Goal: Task Accomplishment & Management: Manage account settings

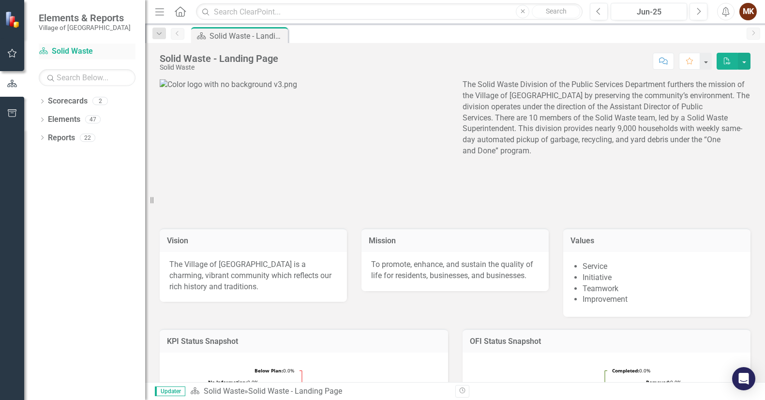
click at [70, 49] on link "Scorecard Solid Waste" at bounding box center [87, 51] width 97 height 11
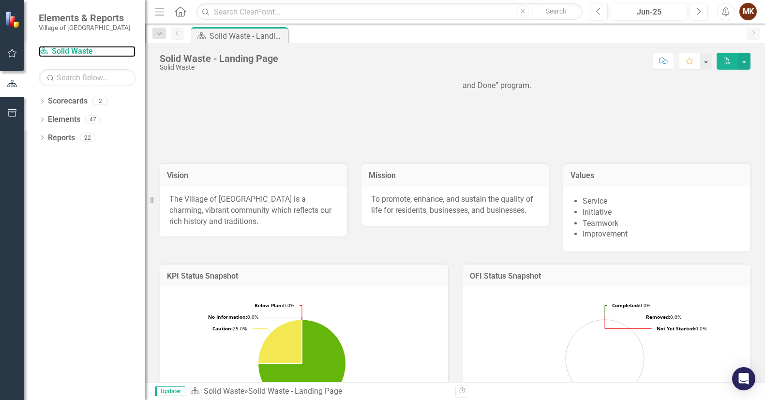
scroll to position [64, 0]
click at [8, 52] on icon "button" at bounding box center [12, 53] width 9 height 9
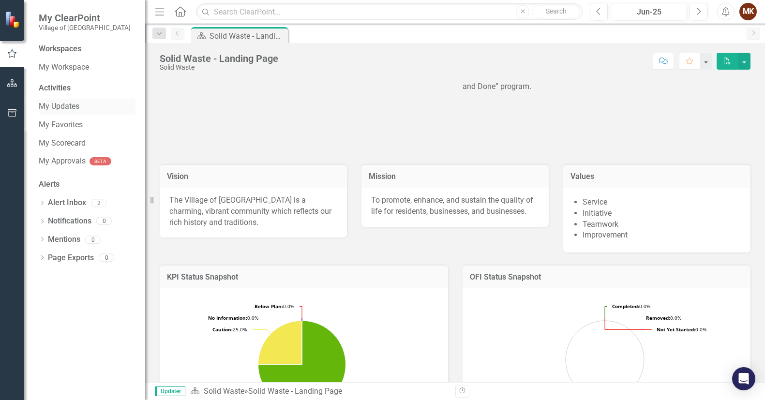
click at [56, 106] on link "My Updates" at bounding box center [87, 106] width 97 height 11
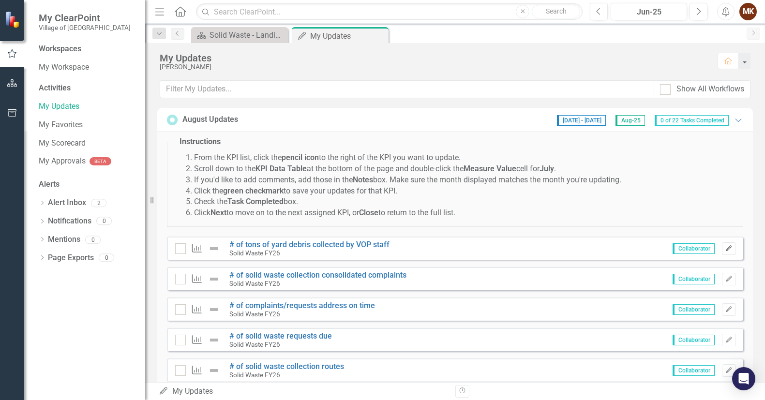
click at [726, 249] on icon "Edit" at bounding box center [729, 249] width 7 height 6
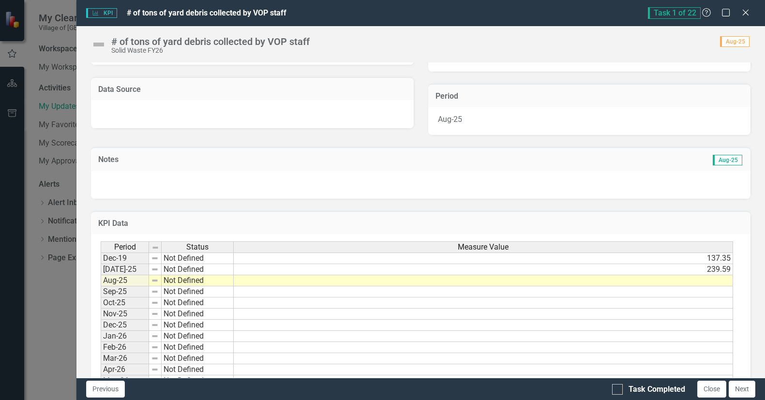
scroll to position [194, 0]
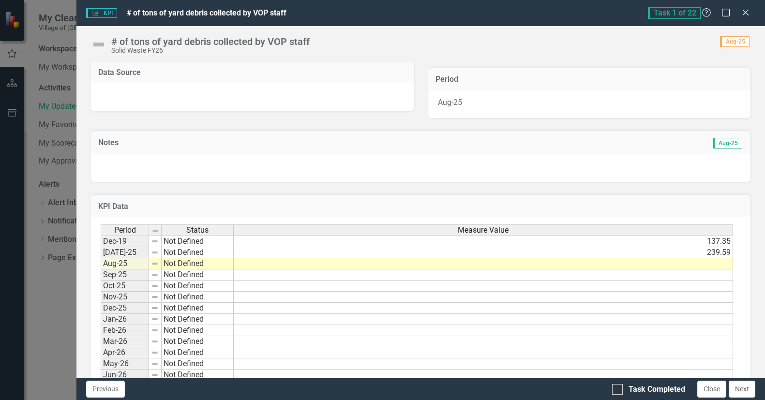
click at [708, 265] on td at bounding box center [484, 263] width 500 height 11
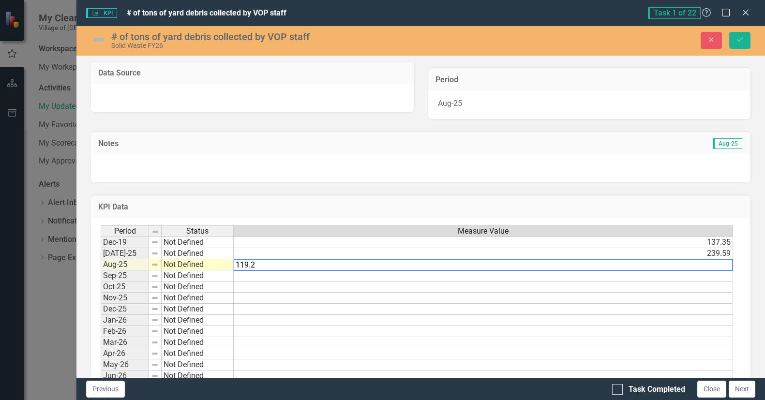
type textarea "119.24"
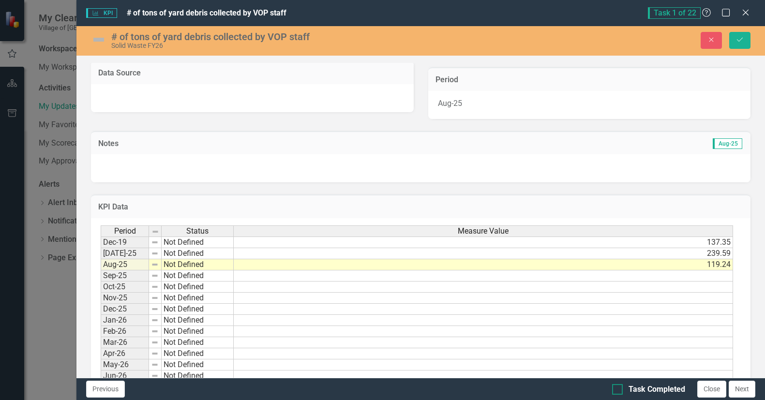
click at [618, 392] on div at bounding box center [617, 389] width 11 height 11
click at [618, 391] on input "Task Completed" at bounding box center [615, 387] width 6 height 6
checkbox input "true"
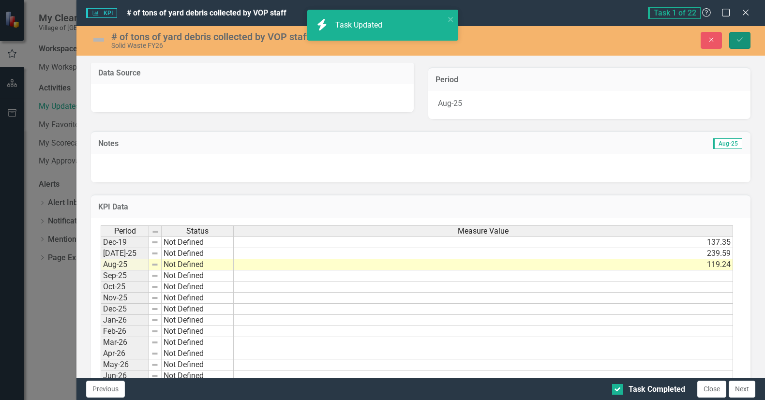
click at [743, 38] on icon "Save" at bounding box center [740, 39] width 9 height 7
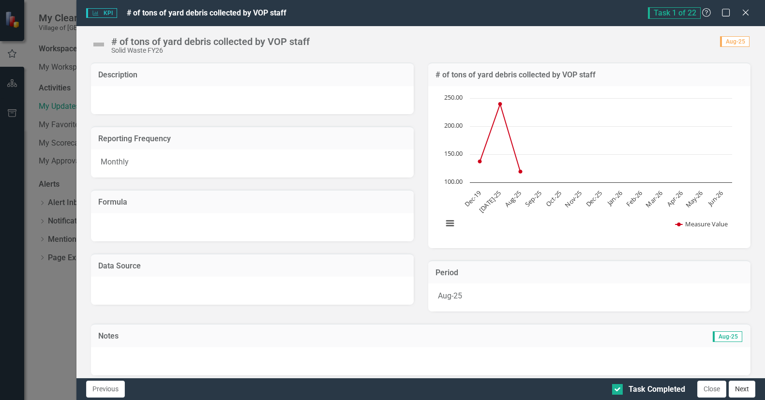
click at [735, 390] on button "Next" at bounding box center [742, 389] width 27 height 17
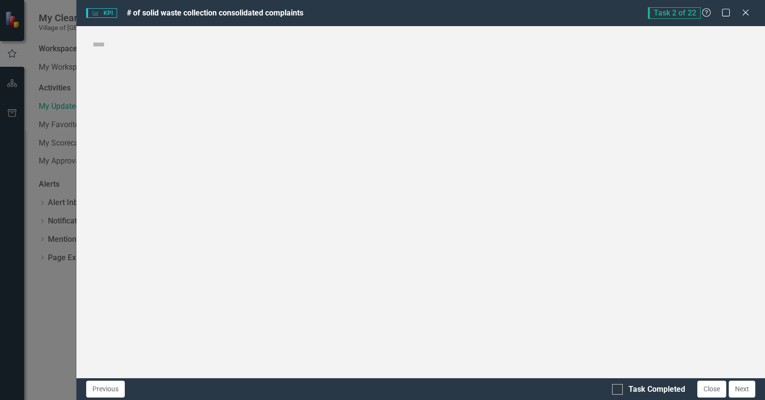
checkbox input "true"
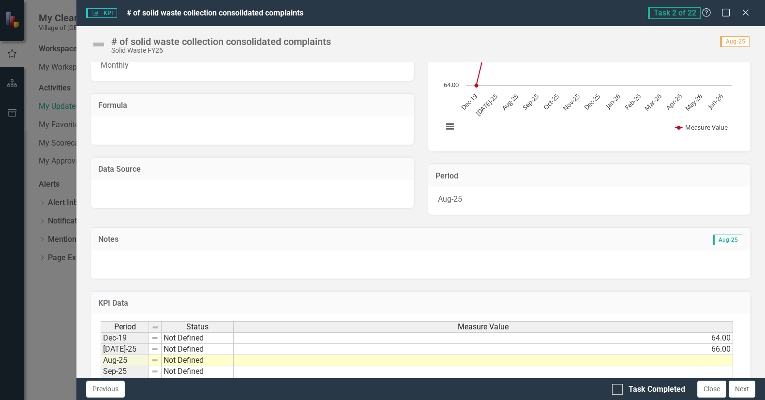
scroll to position [145, 0]
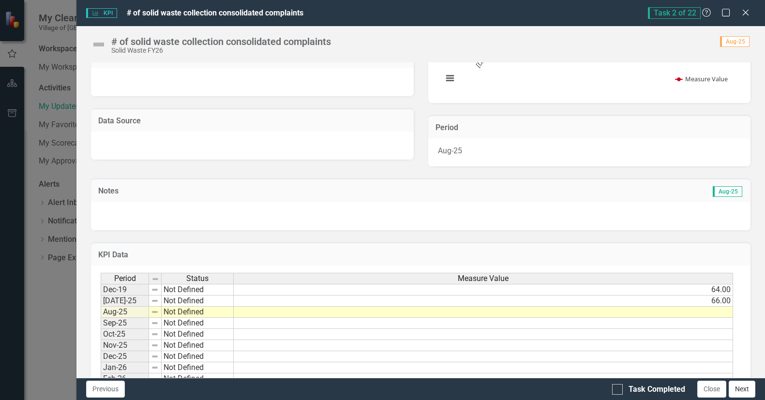
click at [742, 388] on button "Next" at bounding box center [742, 389] width 27 height 17
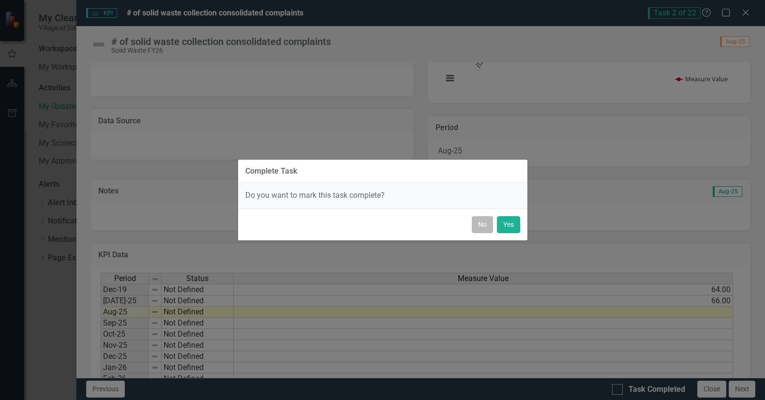
click at [481, 226] on button "No" at bounding box center [482, 224] width 21 height 17
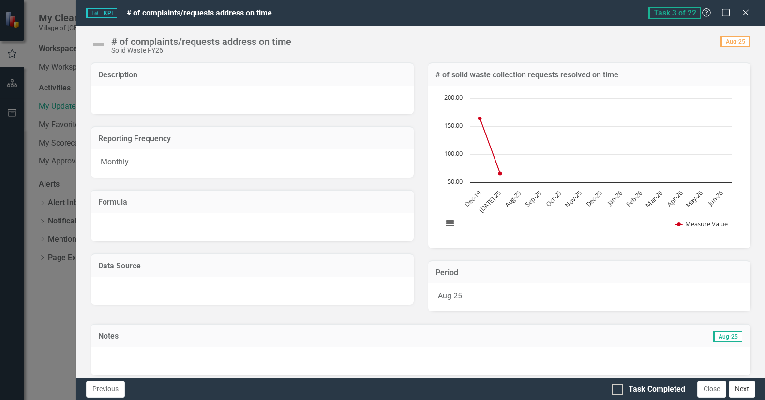
click at [739, 391] on button "Next" at bounding box center [742, 389] width 27 height 17
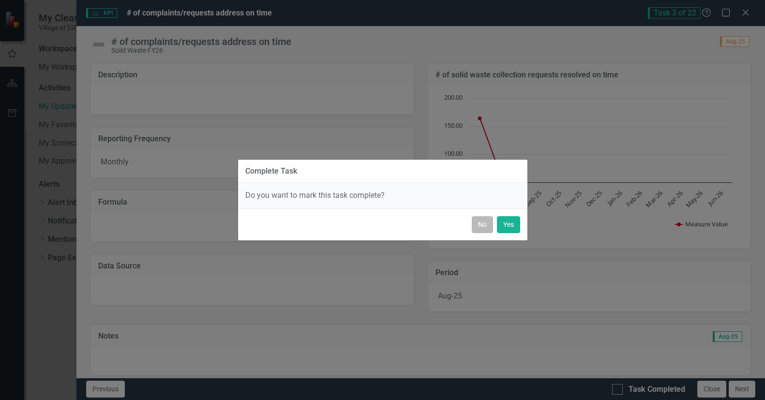
click at [481, 222] on button "No" at bounding box center [482, 224] width 21 height 17
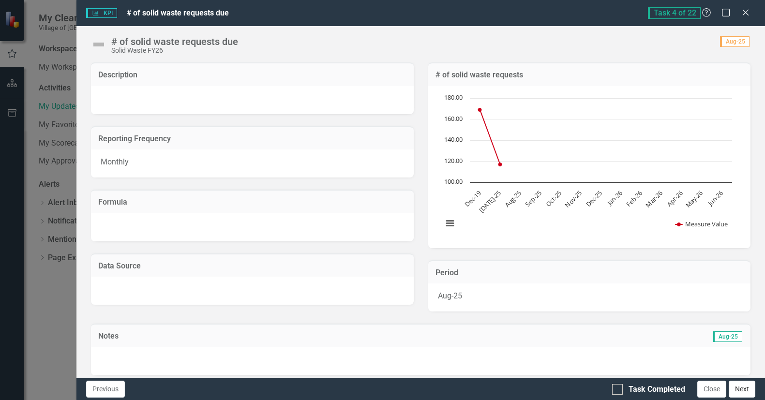
click at [741, 390] on button "Next" at bounding box center [742, 389] width 27 height 17
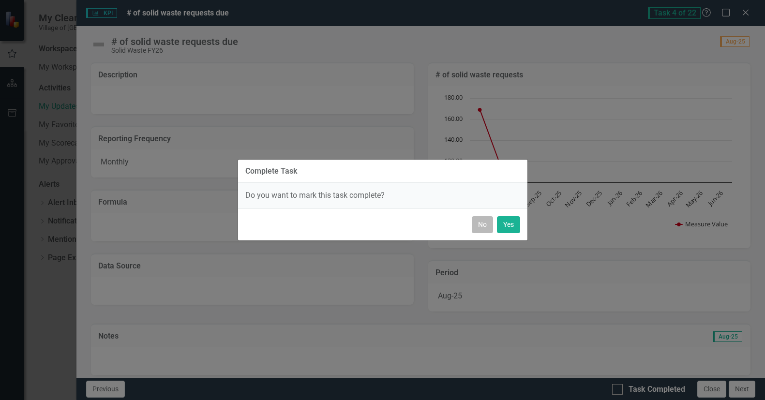
click at [483, 222] on button "No" at bounding box center [482, 224] width 21 height 17
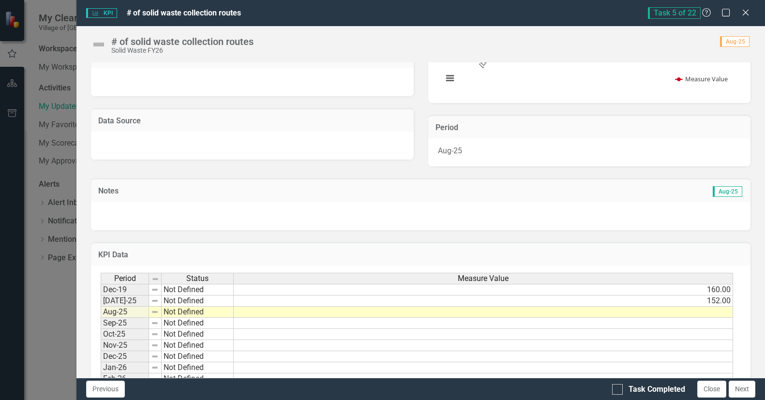
click at [721, 309] on td at bounding box center [484, 312] width 500 height 11
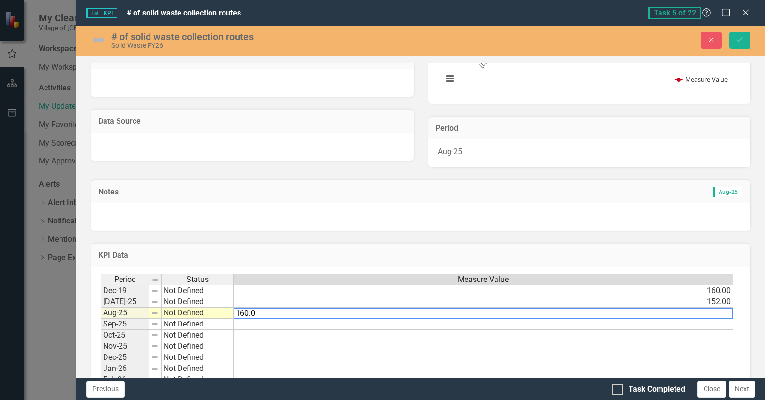
type textarea "160.00"
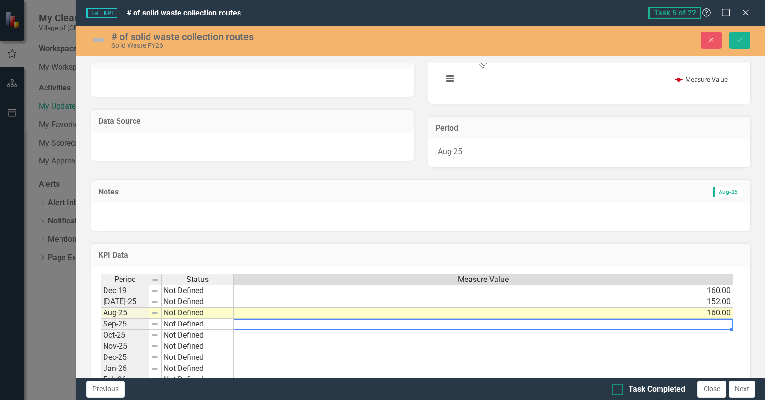
click at [617, 387] on input "Task Completed" at bounding box center [615, 387] width 6 height 6
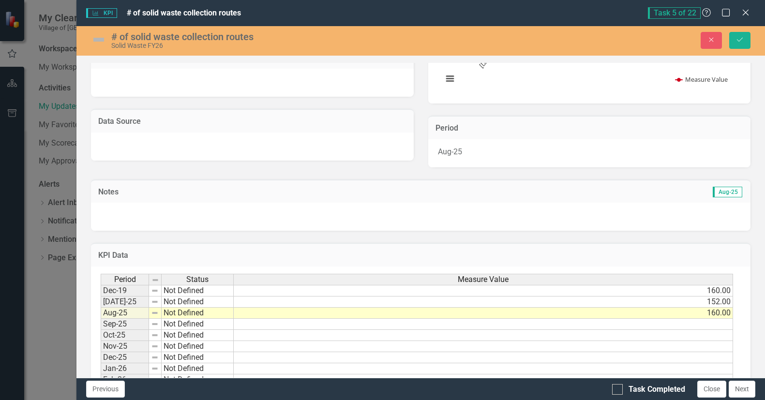
checkbox input "true"
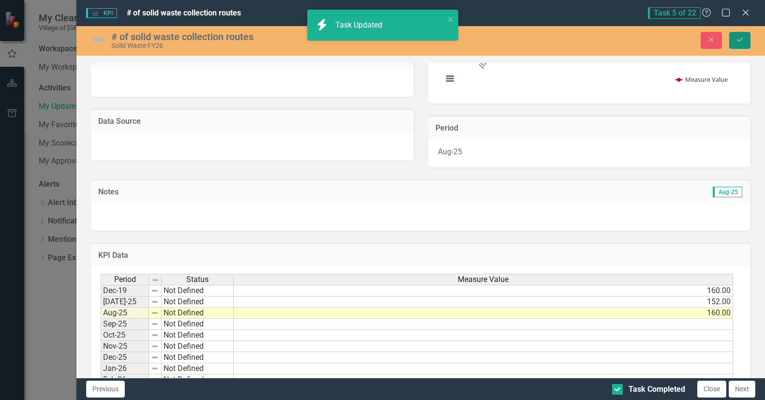
click at [737, 42] on icon "Save" at bounding box center [740, 39] width 9 height 7
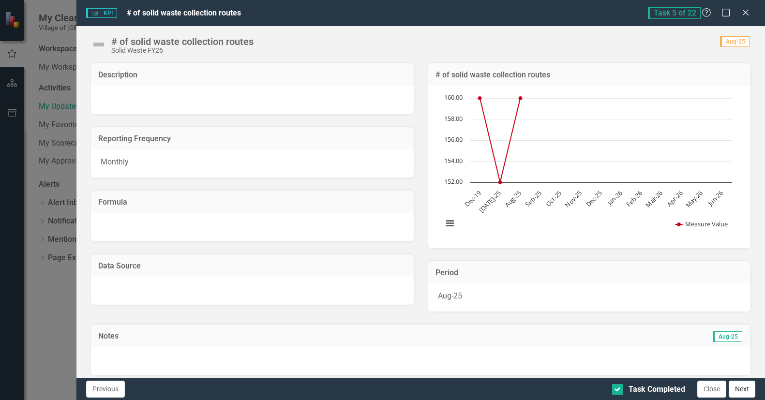
click at [744, 391] on button "Next" at bounding box center [742, 389] width 27 height 17
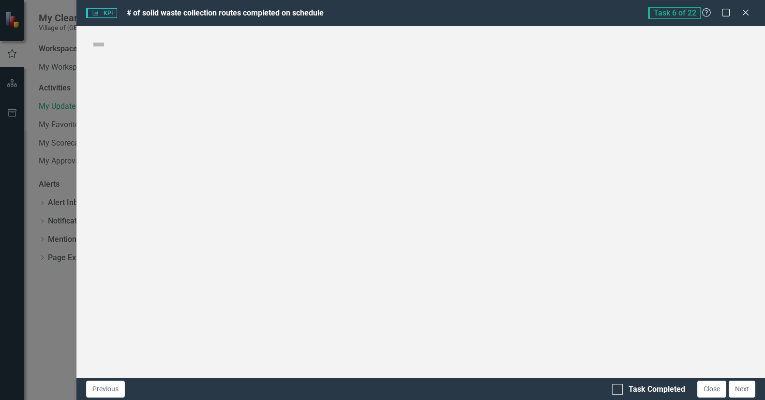
checkbox input "true"
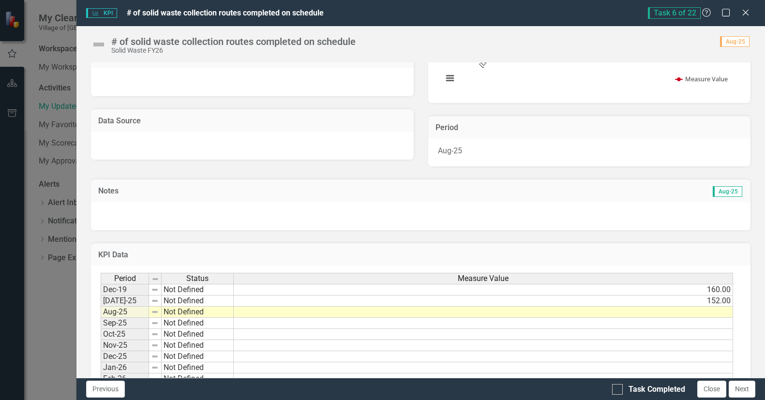
click at [714, 310] on td at bounding box center [484, 312] width 500 height 11
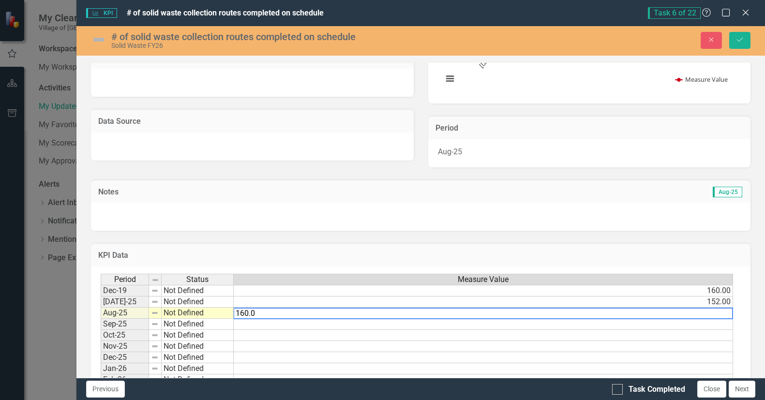
type textarea "160.00"
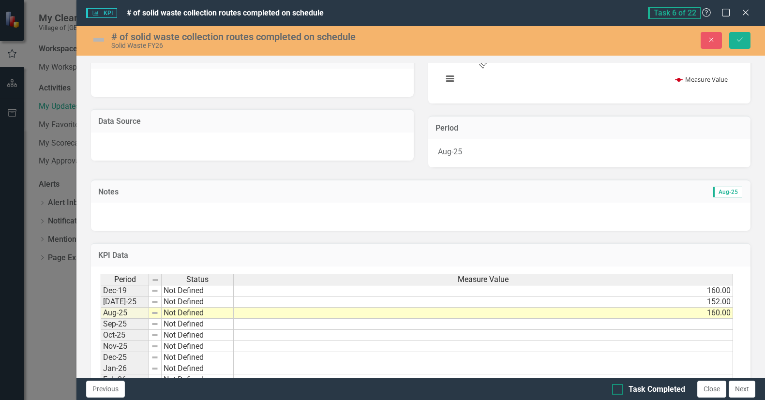
click at [619, 387] on div at bounding box center [617, 389] width 11 height 11
click at [619, 387] on input "Task Completed" at bounding box center [615, 387] width 6 height 6
checkbox input "true"
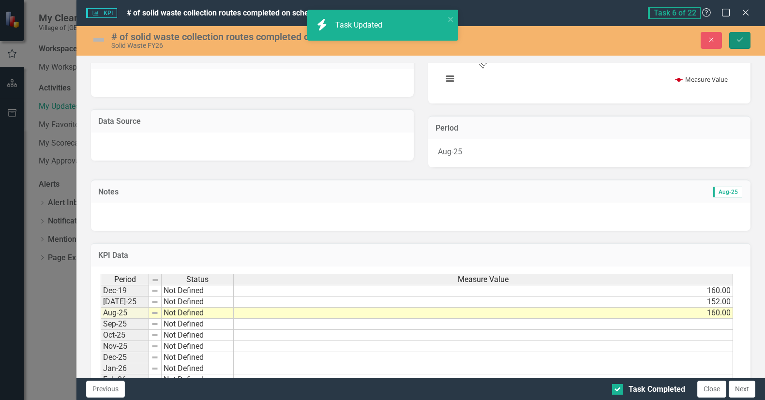
click at [738, 39] on icon "Save" at bounding box center [740, 39] width 9 height 7
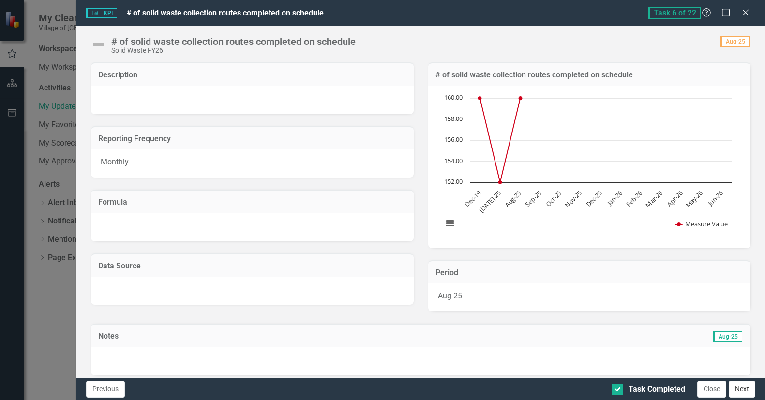
click at [745, 394] on button "Next" at bounding box center [742, 389] width 27 height 17
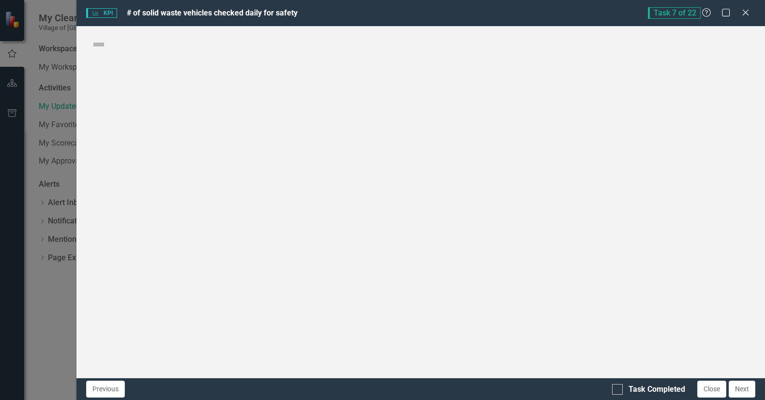
checkbox input "true"
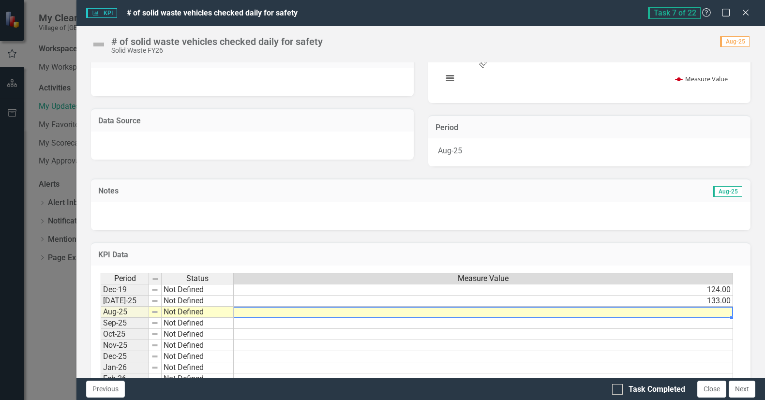
click at [717, 308] on td at bounding box center [484, 312] width 500 height 11
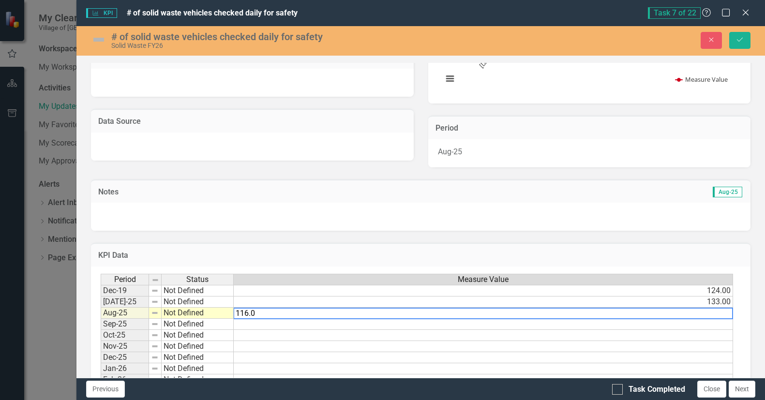
type textarea "116.00"
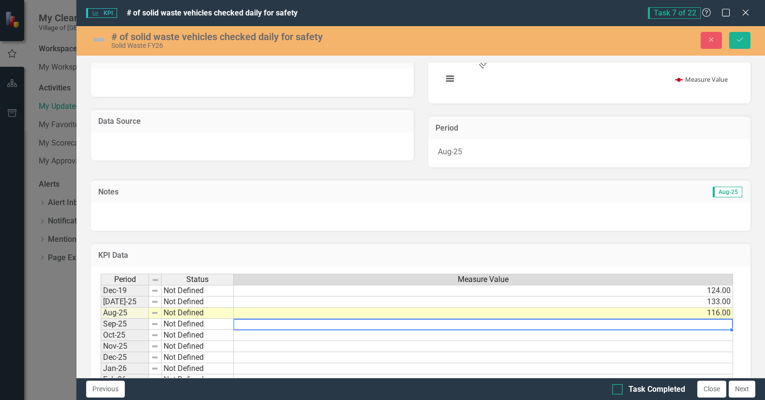
click at [618, 388] on input "Task Completed" at bounding box center [615, 387] width 6 height 6
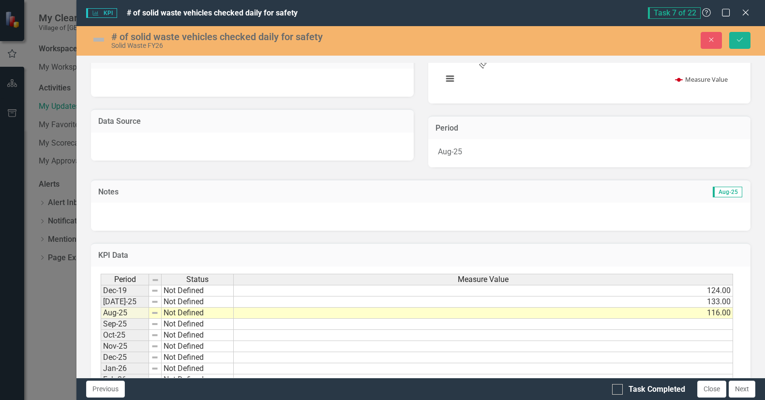
checkbox input "true"
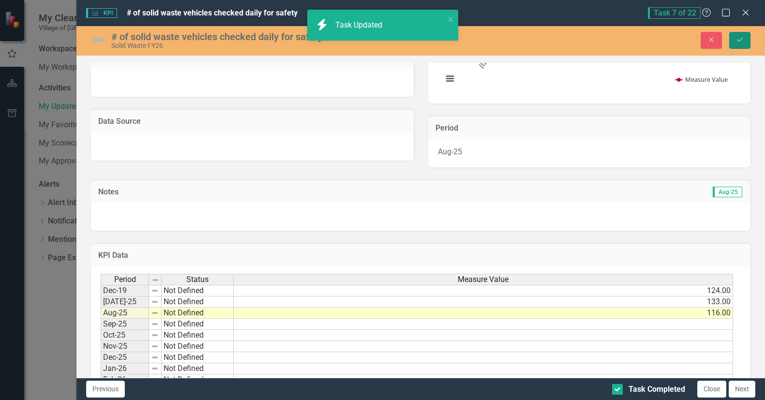
click at [743, 43] on icon "Save" at bounding box center [740, 39] width 9 height 7
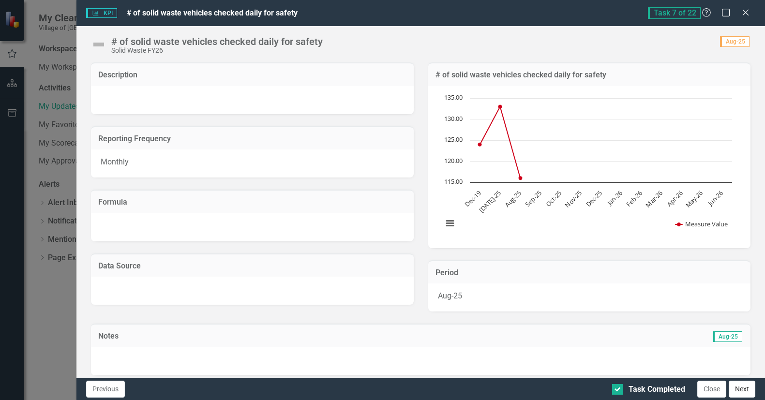
click at [748, 393] on button "Next" at bounding box center [742, 389] width 27 height 17
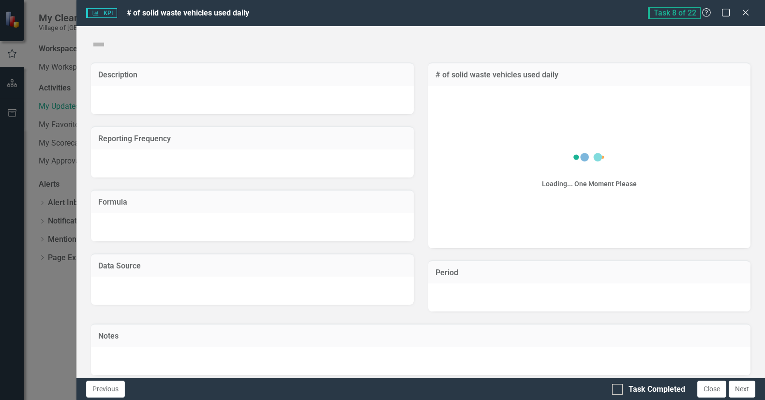
checkbox input "true"
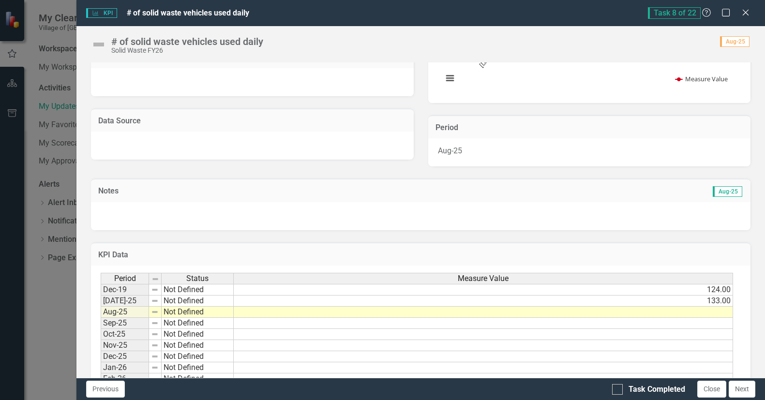
click at [642, 312] on td at bounding box center [484, 312] width 500 height 11
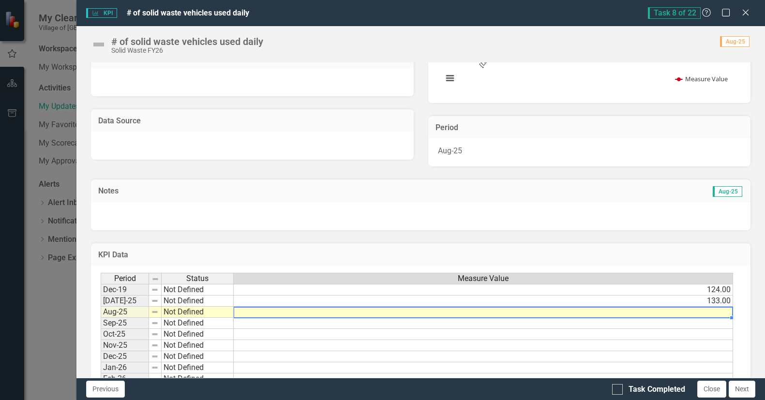
click at [717, 312] on td at bounding box center [484, 312] width 500 height 11
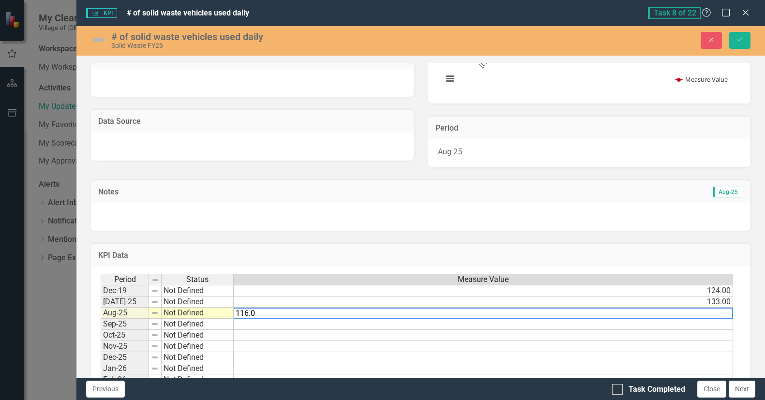
type textarea "116.00"
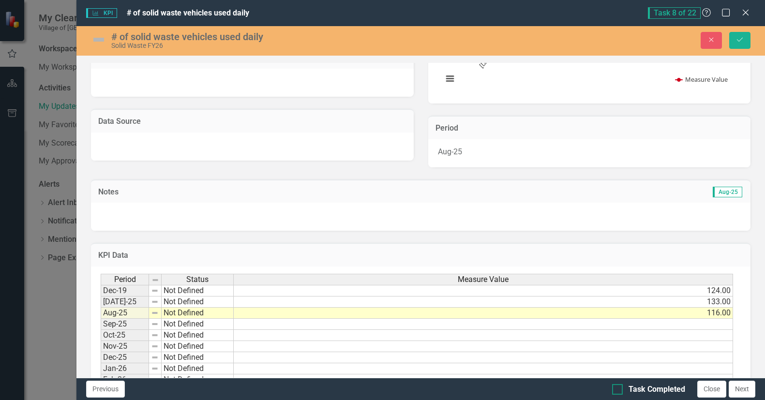
click at [617, 389] on input "Task Completed" at bounding box center [615, 387] width 6 height 6
checkbox input "true"
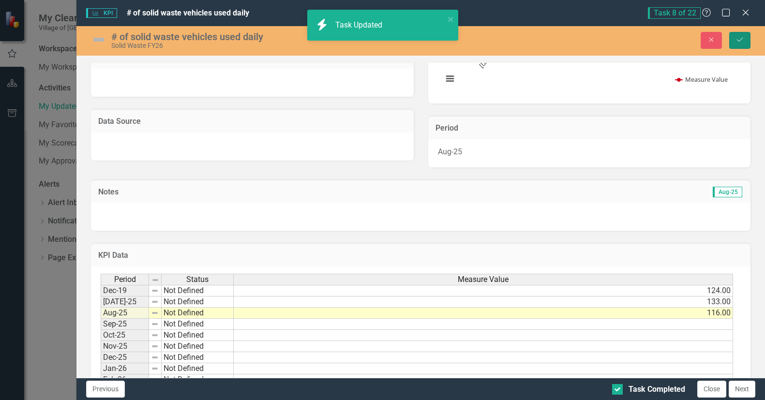
click at [739, 38] on icon "Save" at bounding box center [740, 39] width 9 height 7
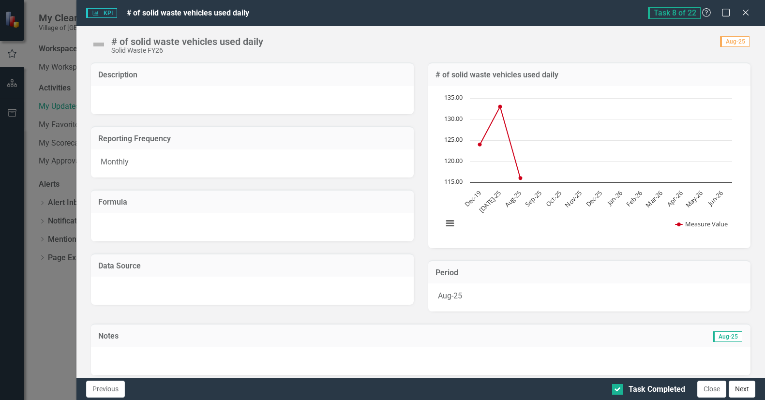
click at [744, 389] on button "Next" at bounding box center [742, 389] width 27 height 17
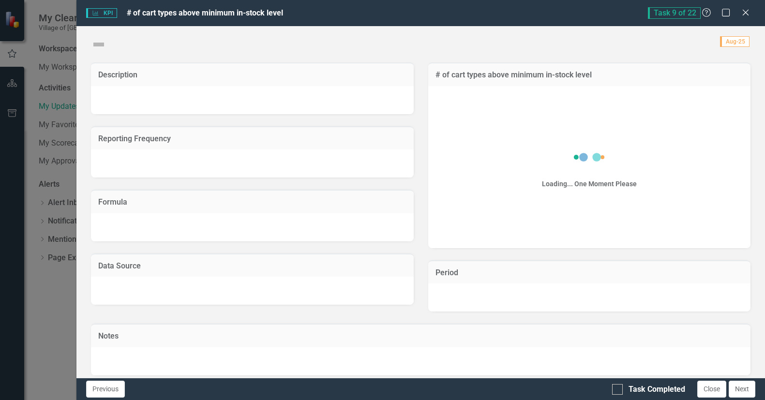
checkbox input "true"
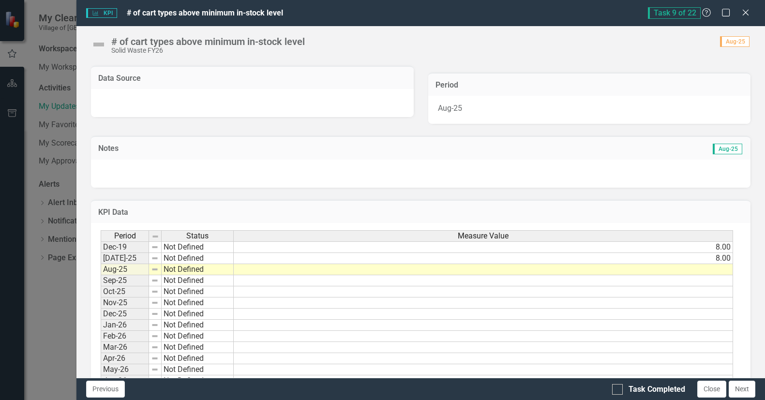
scroll to position [194, 0]
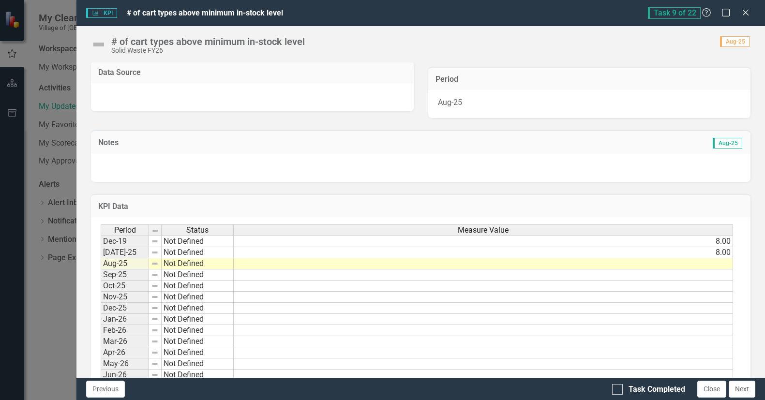
click at [701, 262] on td at bounding box center [484, 263] width 500 height 11
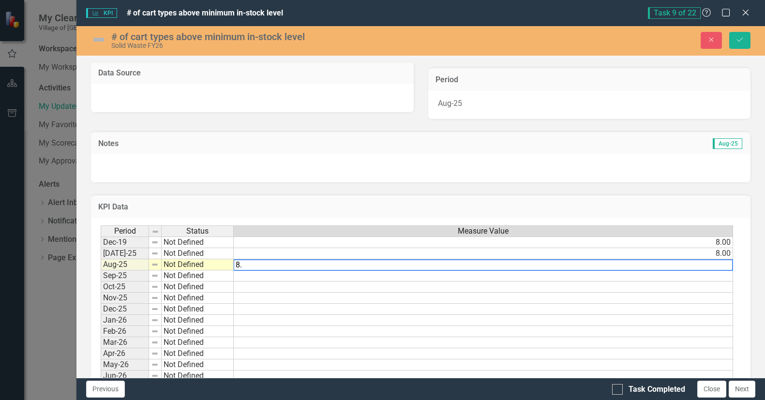
type textarea "8.0"
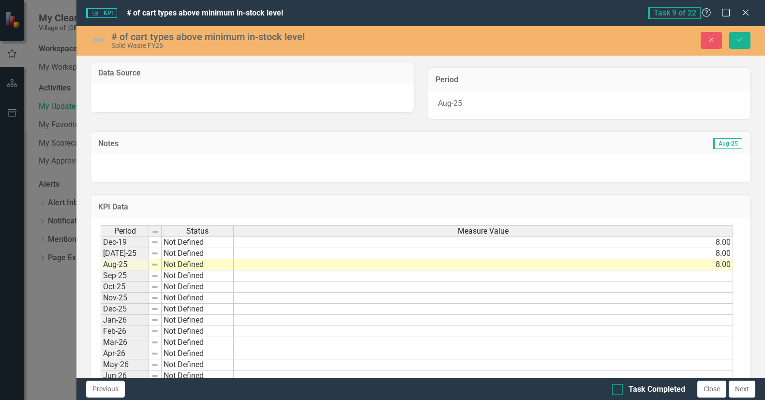
click at [615, 387] on input "Task Completed" at bounding box center [615, 387] width 6 height 6
checkbox input "true"
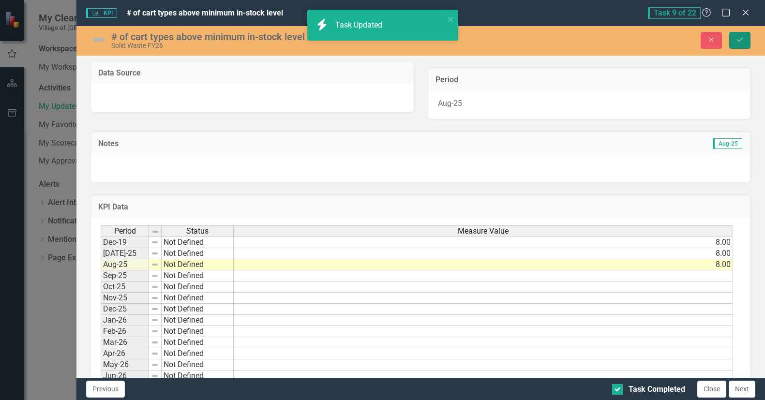
click at [743, 36] on button "Save" at bounding box center [739, 40] width 21 height 17
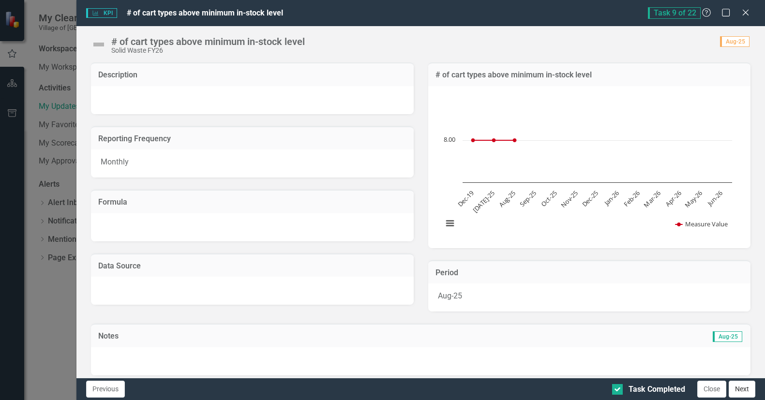
click at [742, 388] on button "Next" at bounding box center [742, 389] width 27 height 17
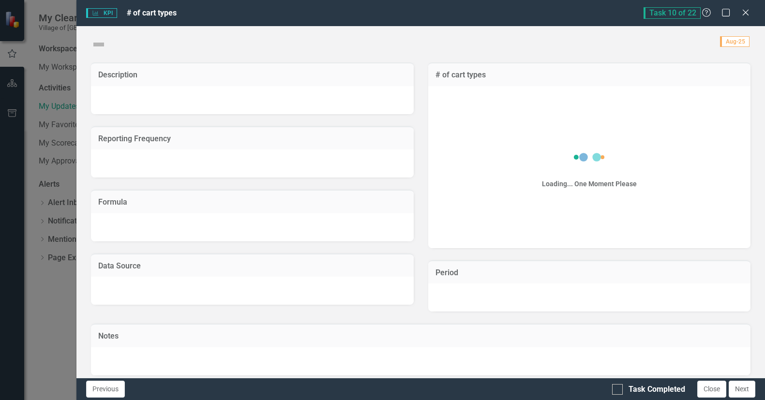
checkbox input "true"
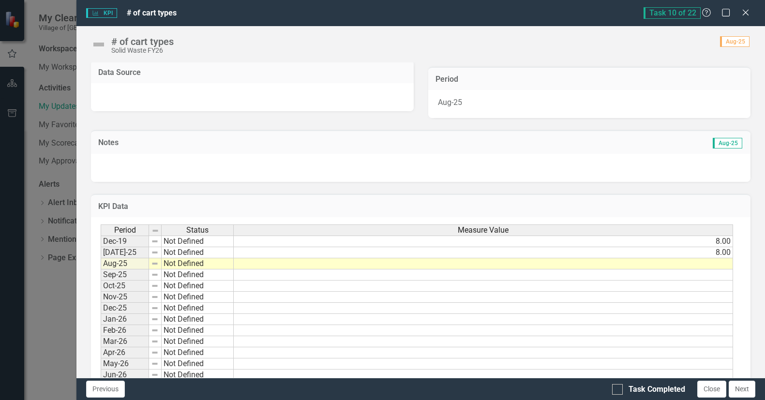
click at [101, 259] on div "Period Status Measure Value Dec-19 Not Defined 8.00 [DATE]-25 Not Defined 8.00 …" at bounding box center [101, 303] width 0 height 156
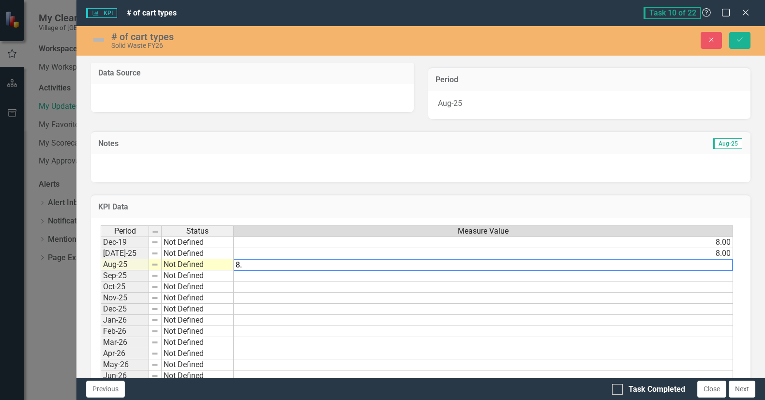
type textarea "8.0"
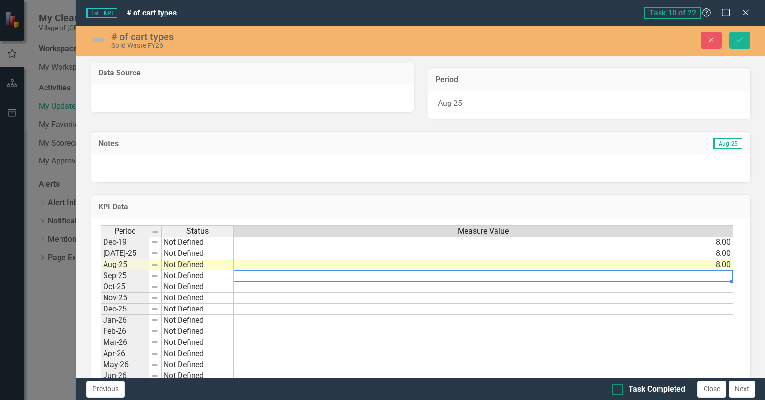
click at [618, 388] on input "Task Completed" at bounding box center [615, 387] width 6 height 6
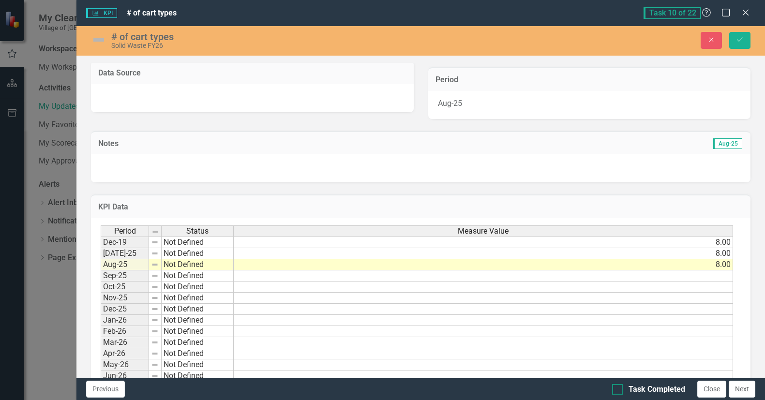
checkbox input "true"
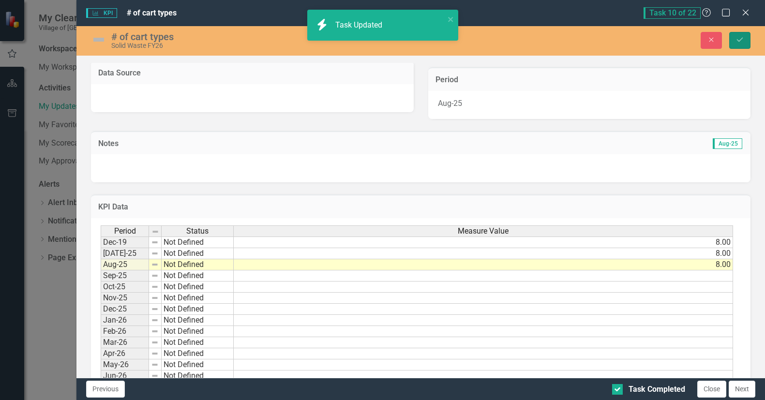
click at [741, 39] on icon "Save" at bounding box center [740, 39] width 9 height 7
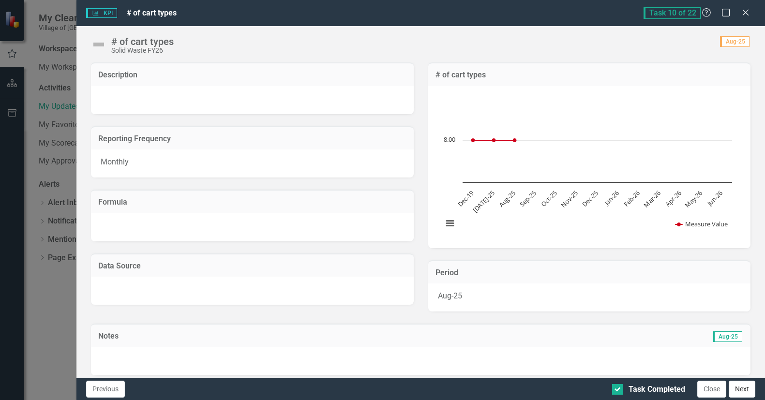
click at [745, 390] on button "Next" at bounding box center [742, 389] width 27 height 17
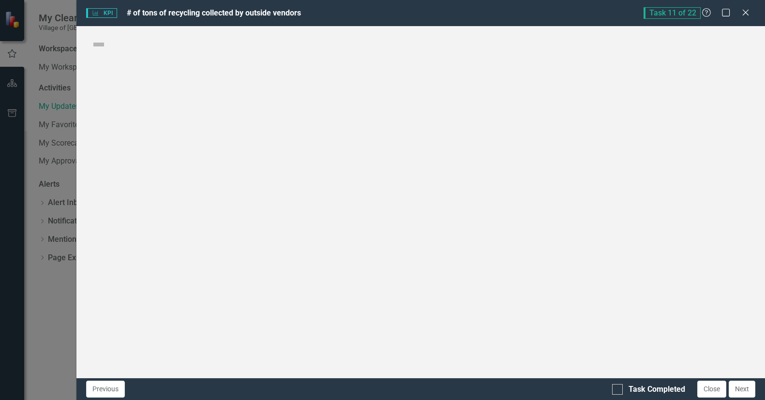
checkbox input "true"
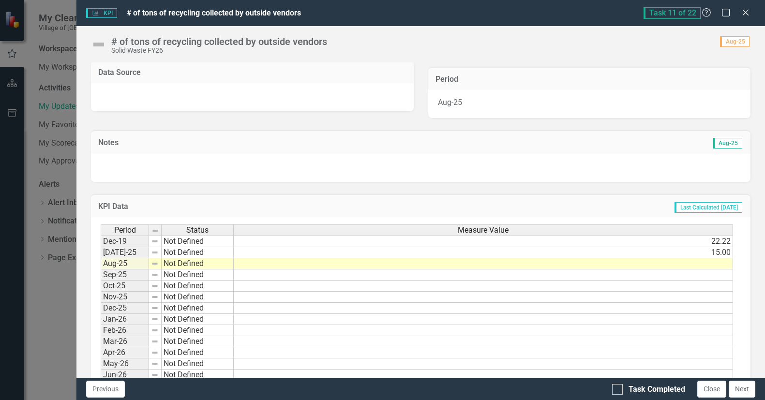
scroll to position [221, 0]
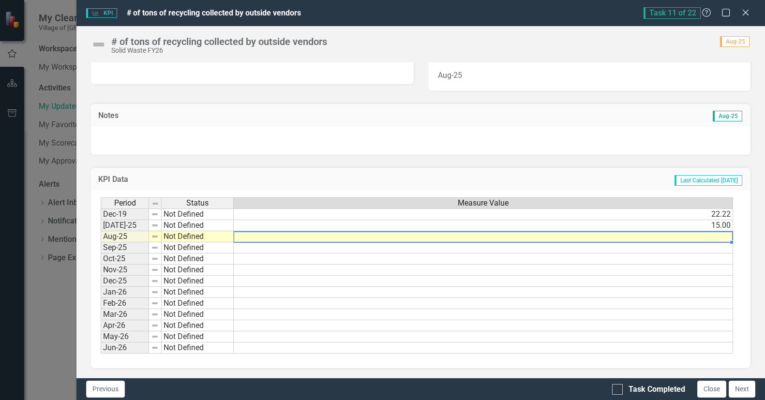
click at [466, 236] on td at bounding box center [484, 236] width 500 height 11
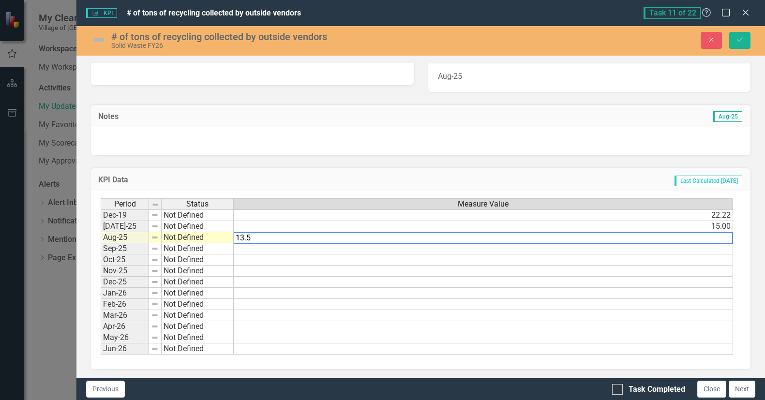
type textarea "13.52"
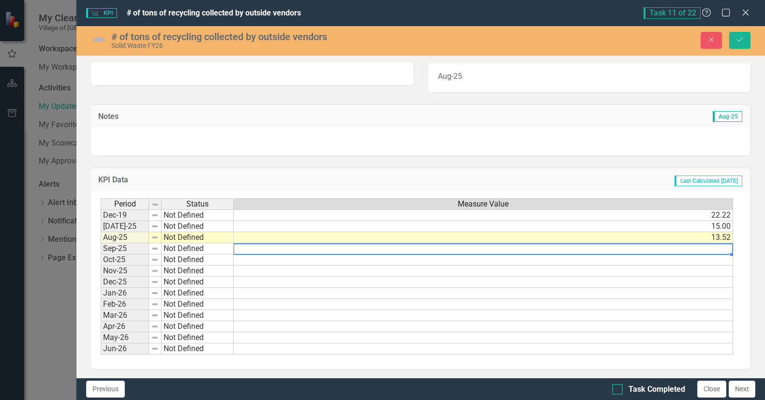
click at [617, 388] on input "Task Completed" at bounding box center [615, 387] width 6 height 6
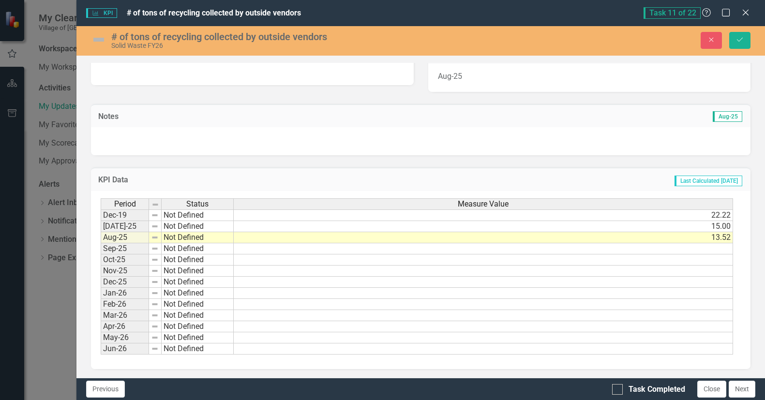
checkbox input "true"
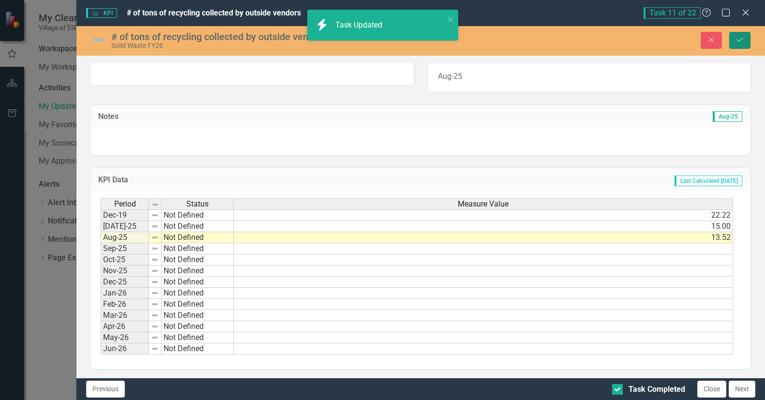
click at [742, 40] on icon "Save" at bounding box center [740, 39] width 9 height 7
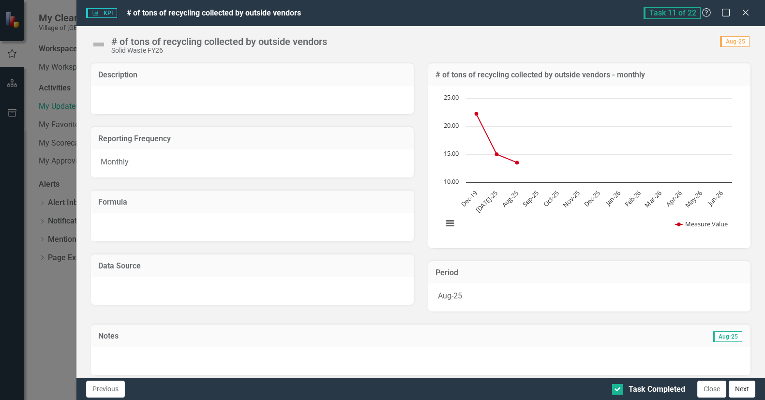
click at [738, 389] on button "Next" at bounding box center [742, 389] width 27 height 17
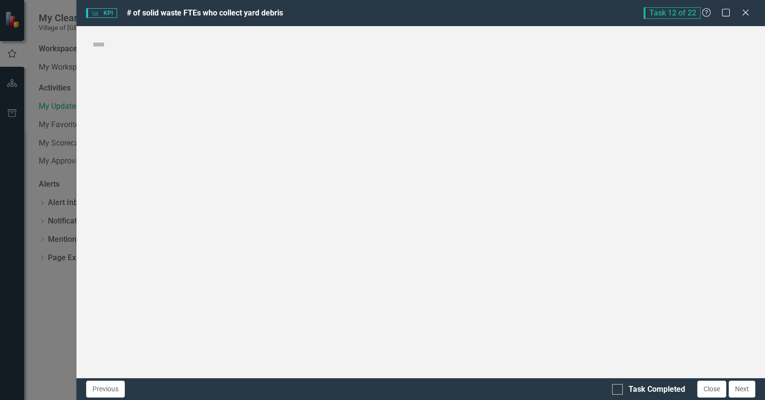
checkbox input "true"
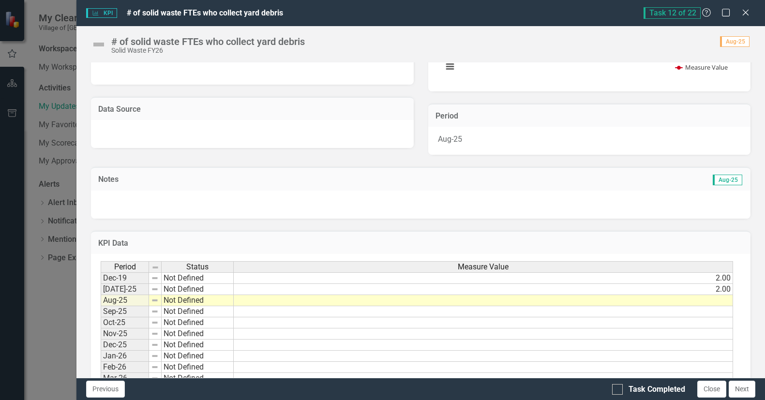
scroll to position [194, 0]
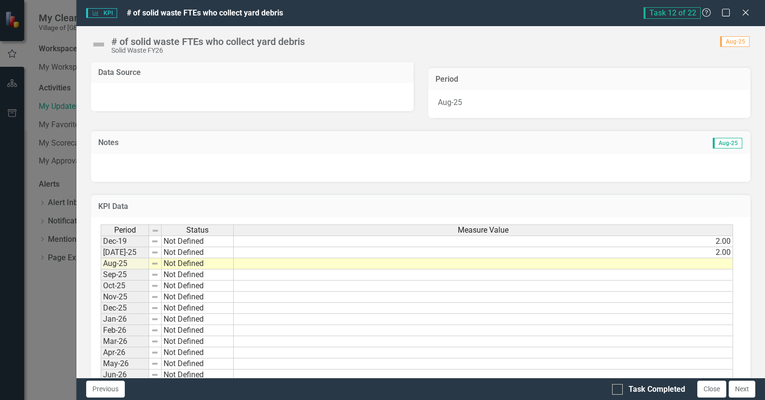
click at [720, 262] on td at bounding box center [484, 263] width 500 height 11
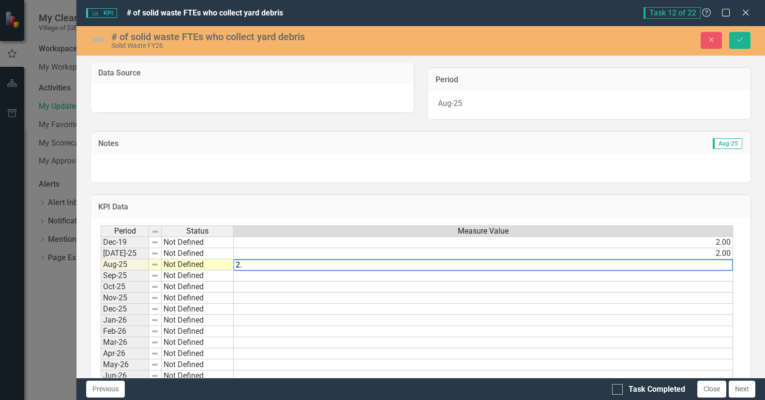
type textarea "2.0"
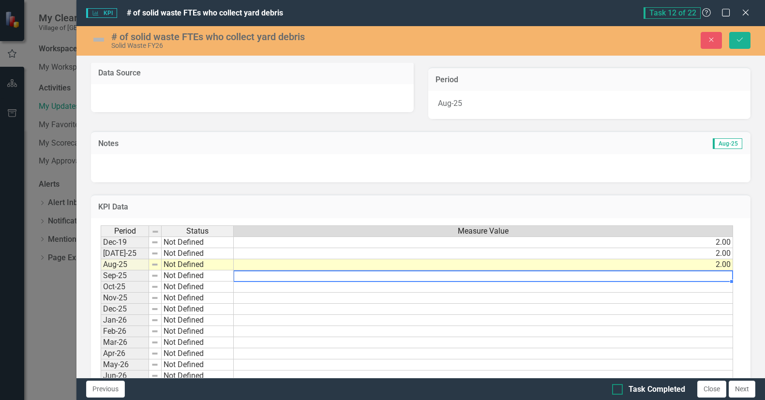
click at [617, 388] on input "Task Completed" at bounding box center [615, 387] width 6 height 6
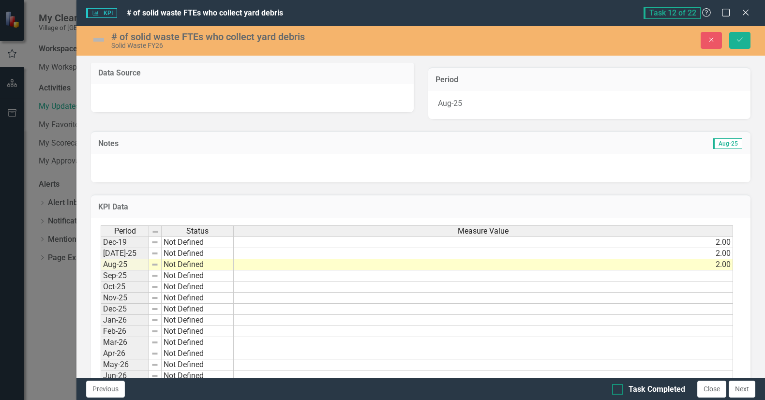
checkbox input "true"
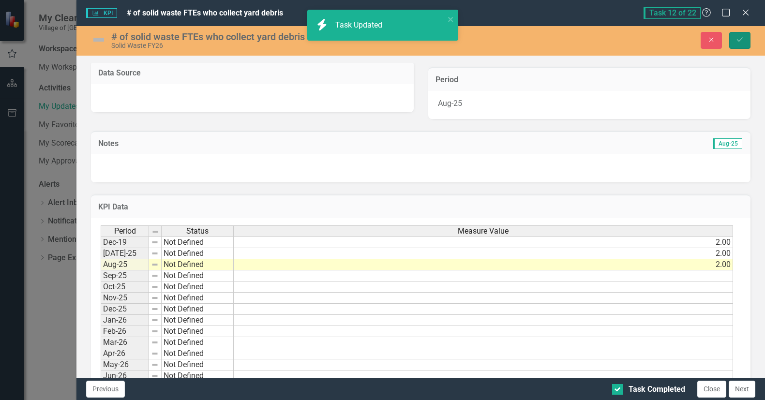
drag, startPoint x: 742, startPoint y: 39, endPoint x: 742, endPoint y: 83, distance: 43.6
click at [742, 38] on icon "Save" at bounding box center [740, 39] width 9 height 7
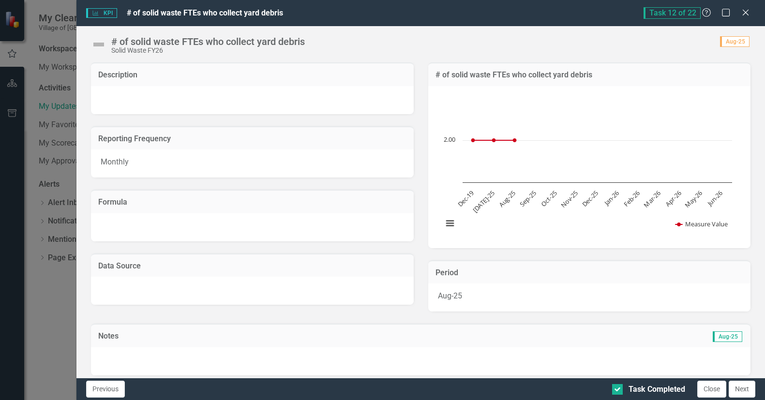
click at [741, 395] on button "Next" at bounding box center [742, 389] width 27 height 17
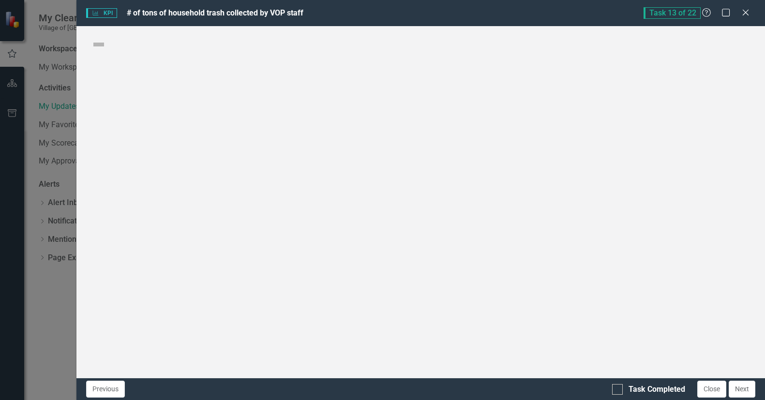
checkbox input "true"
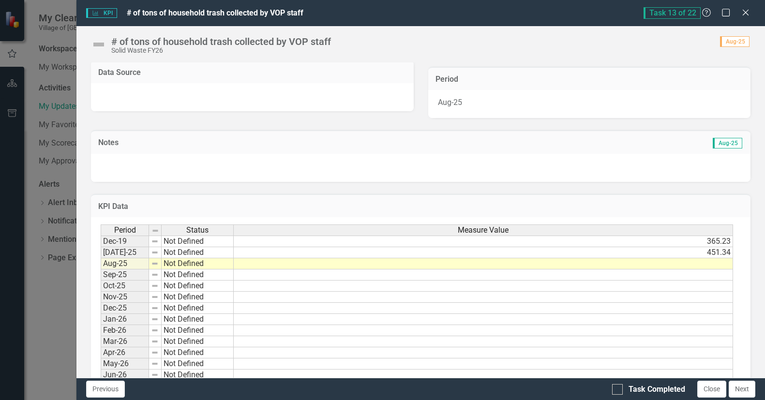
click at [101, 259] on div "Period Status Measure Value Dec-19 Not Defined 365.23 [DATE]-25 Not Defined 451…" at bounding box center [101, 303] width 0 height 156
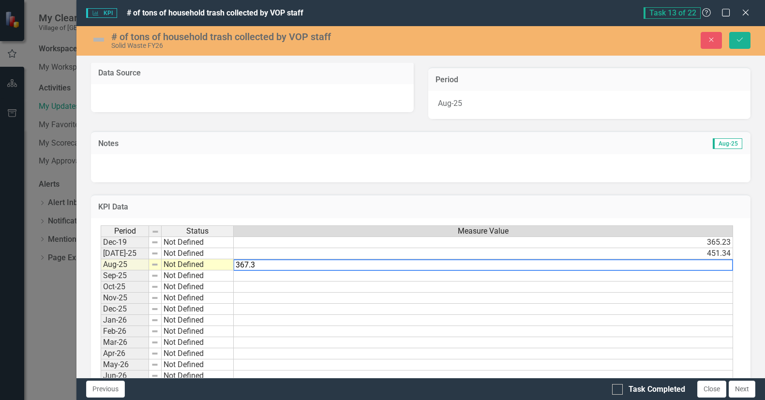
type textarea "367.39"
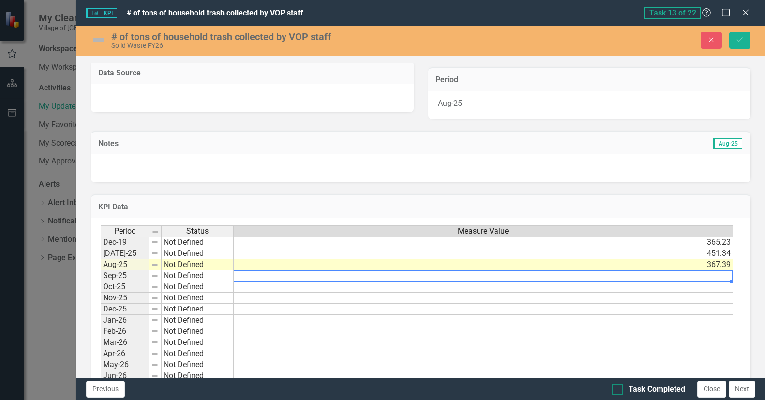
click at [618, 386] on div at bounding box center [617, 389] width 11 height 11
click at [618, 386] on input "Task Completed" at bounding box center [615, 387] width 6 height 6
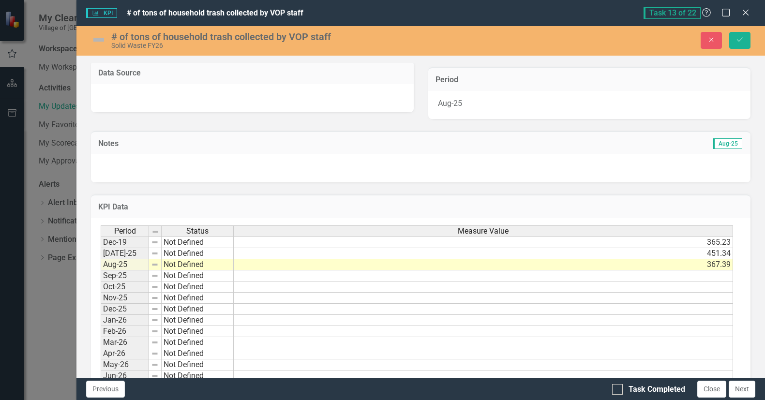
checkbox input "true"
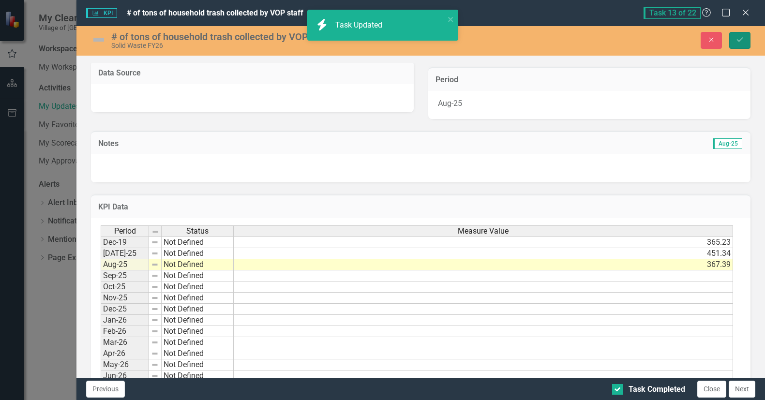
click at [739, 36] on icon "Save" at bounding box center [740, 39] width 9 height 7
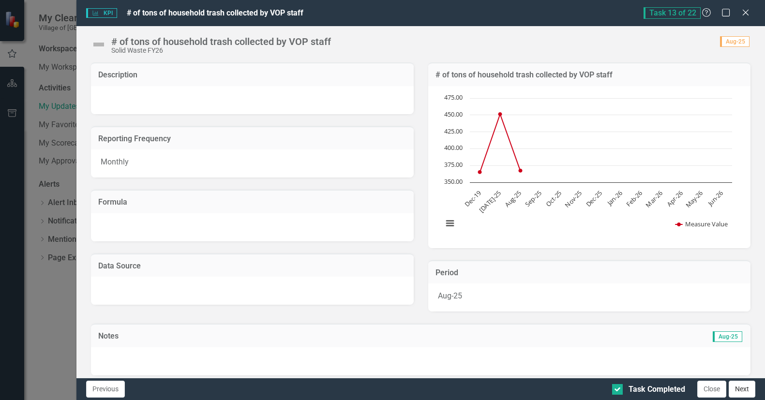
click at [738, 388] on button "Next" at bounding box center [742, 389] width 27 height 17
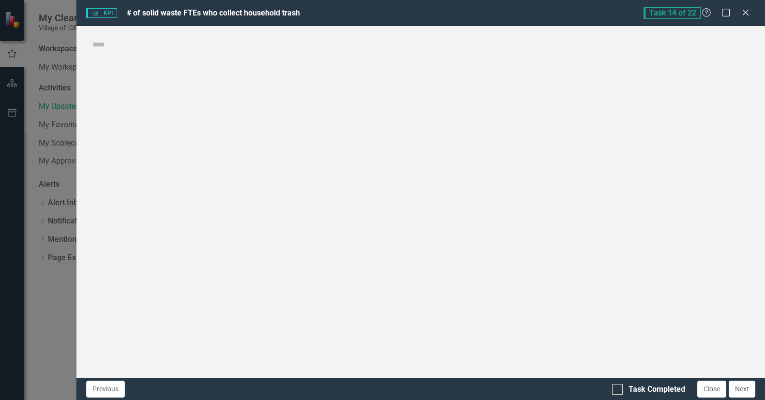
checkbox input "true"
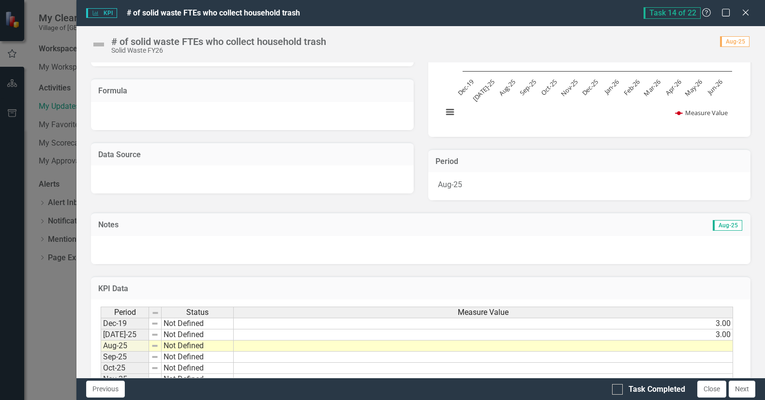
scroll to position [145, 0]
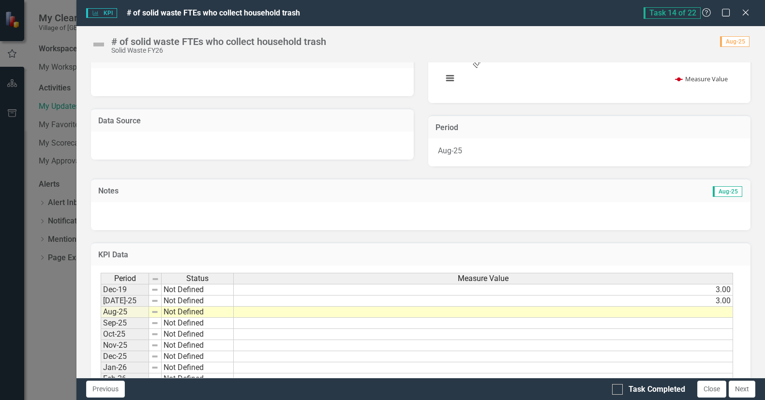
click at [718, 310] on td at bounding box center [484, 312] width 500 height 11
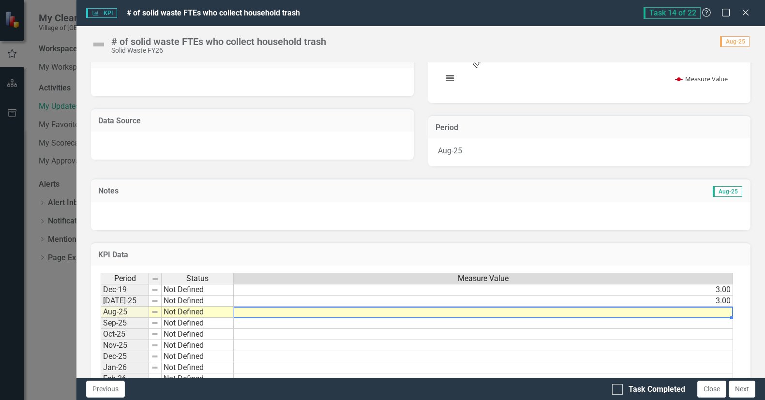
click at [717, 311] on td at bounding box center [484, 312] width 500 height 11
click at [716, 311] on td at bounding box center [484, 312] width 500 height 11
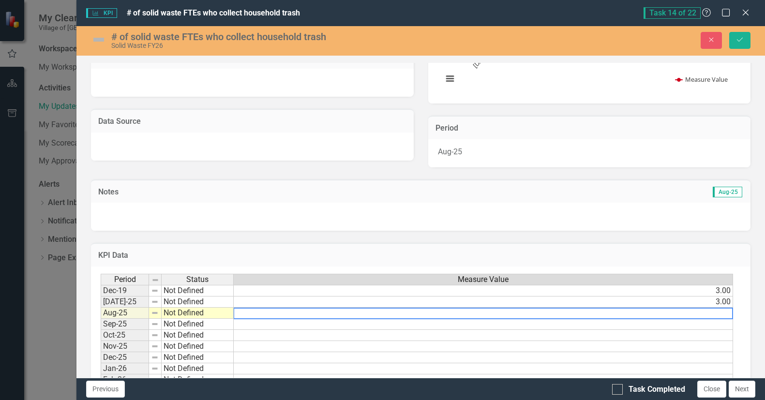
click at [716, 311] on textarea at bounding box center [483, 314] width 500 height 12
type textarea "3."
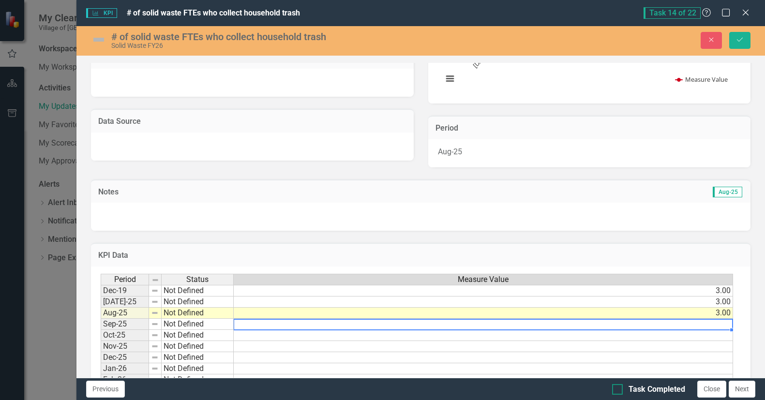
click at [618, 385] on input "Task Completed" at bounding box center [615, 387] width 6 height 6
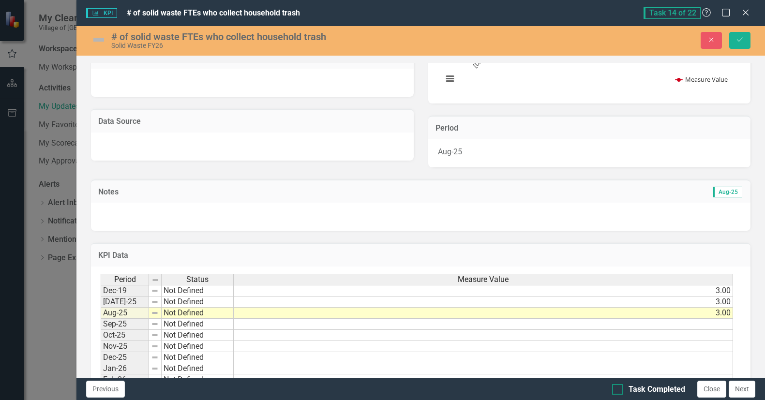
checkbox input "true"
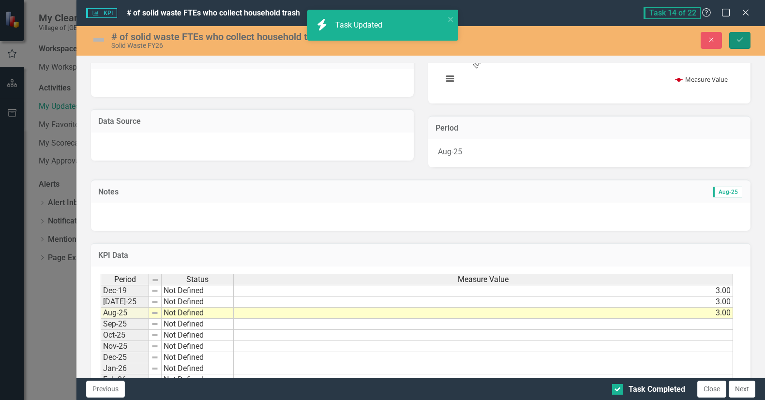
click at [740, 37] on icon "Save" at bounding box center [740, 39] width 9 height 7
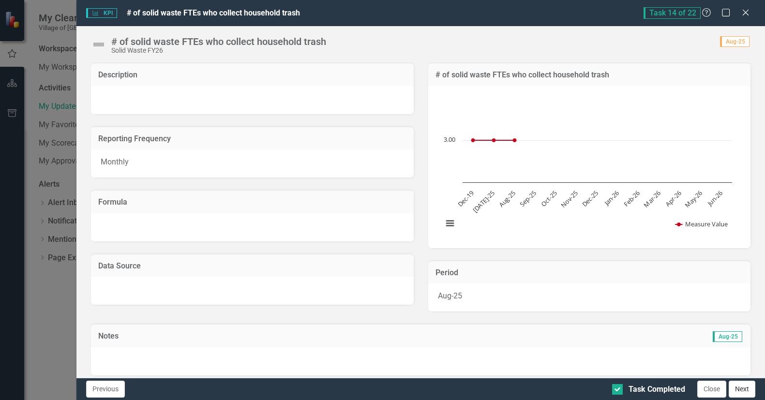
click at [738, 390] on button "Next" at bounding box center [742, 389] width 27 height 17
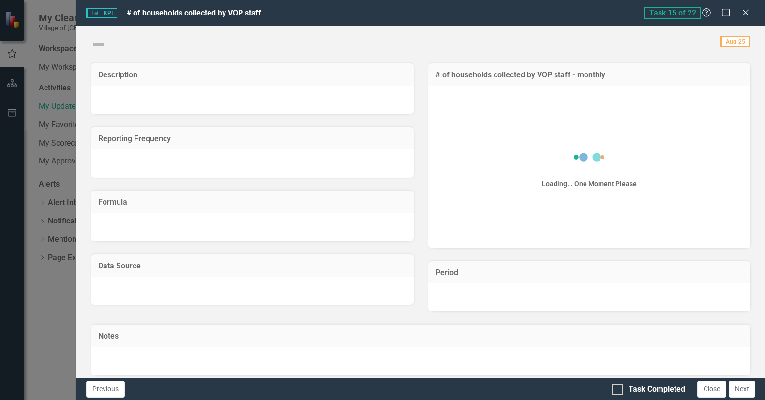
checkbox input "true"
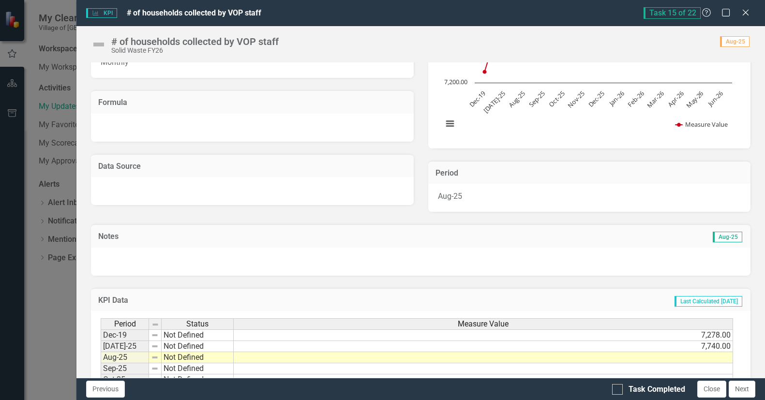
scroll to position [221, 0]
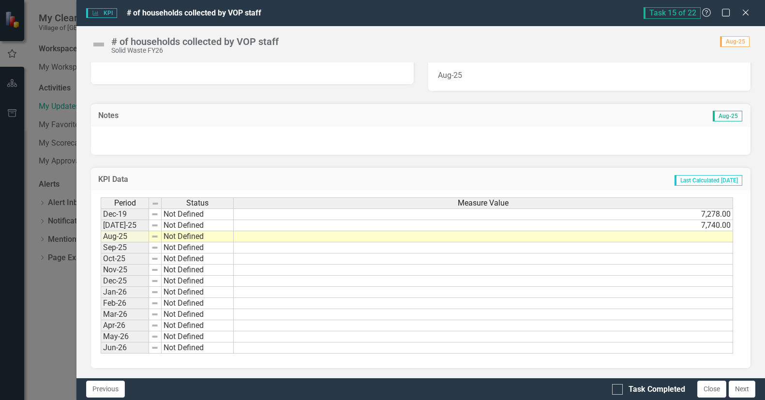
click at [702, 233] on td at bounding box center [484, 236] width 500 height 11
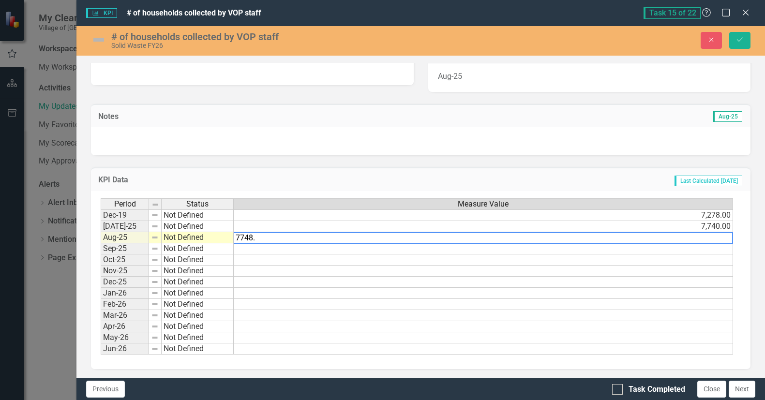
type textarea "7748.0"
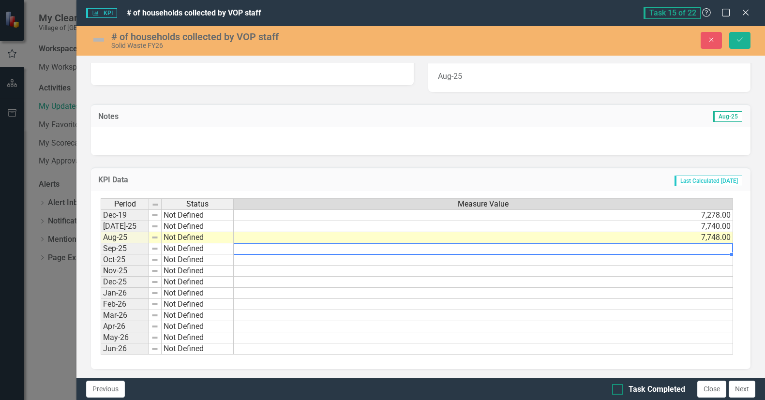
click at [620, 389] on div at bounding box center [617, 389] width 11 height 11
click at [619, 389] on input "Task Completed" at bounding box center [615, 387] width 6 height 6
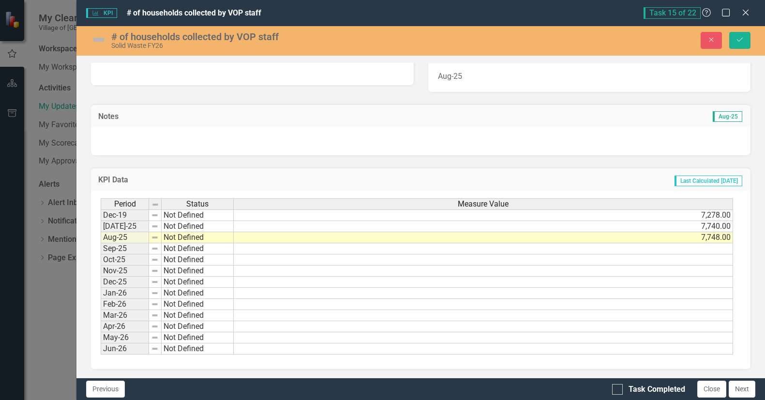
checkbox input "true"
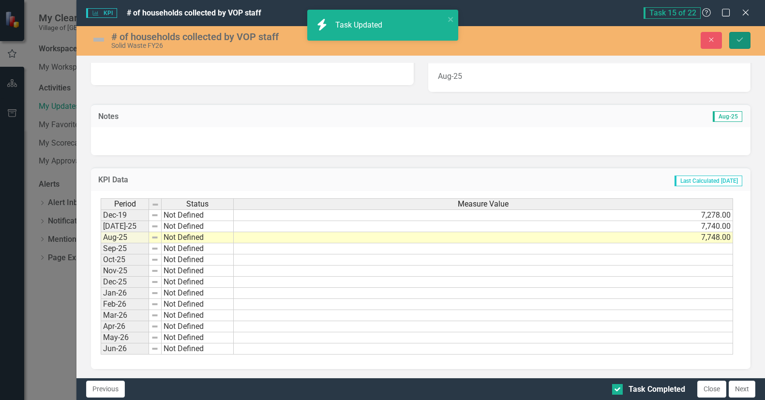
click at [737, 39] on icon "Save" at bounding box center [740, 39] width 9 height 7
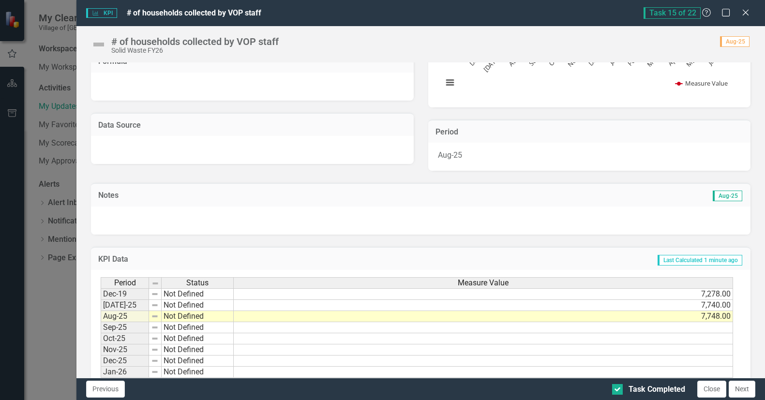
scroll to position [145, 0]
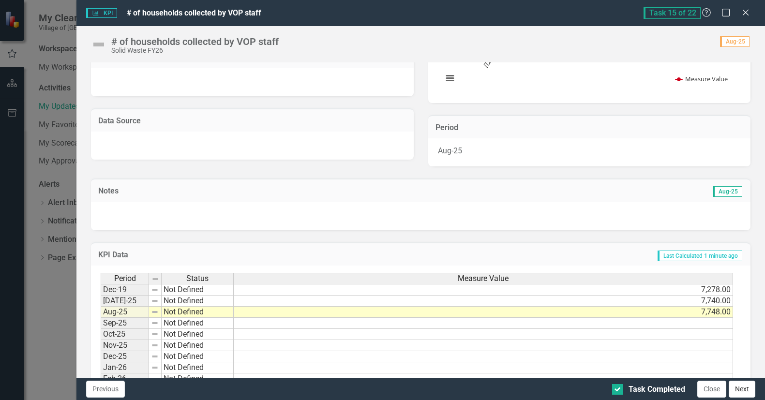
click at [742, 386] on button "Next" at bounding box center [742, 389] width 27 height 17
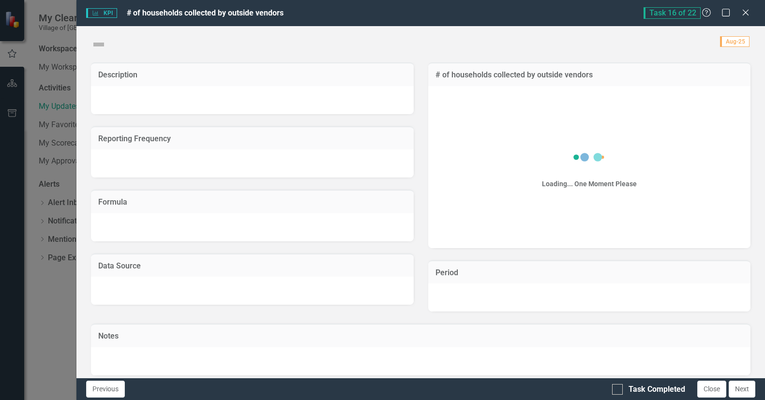
checkbox input "true"
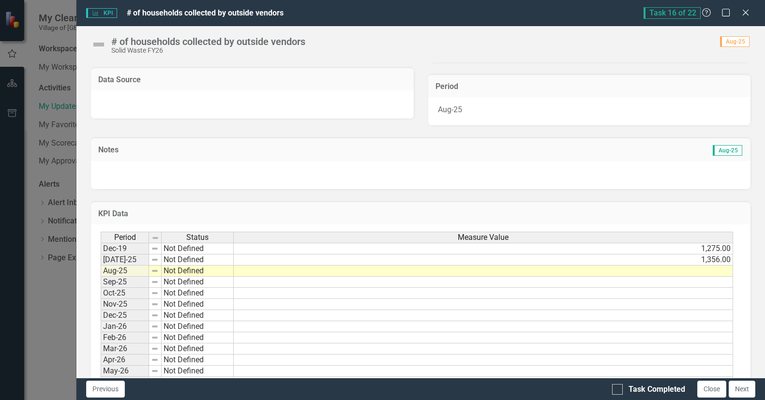
scroll to position [194, 0]
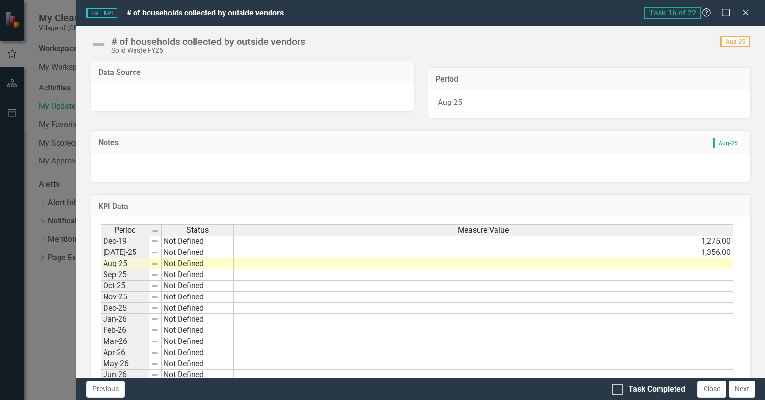
click at [668, 263] on td at bounding box center [484, 263] width 500 height 11
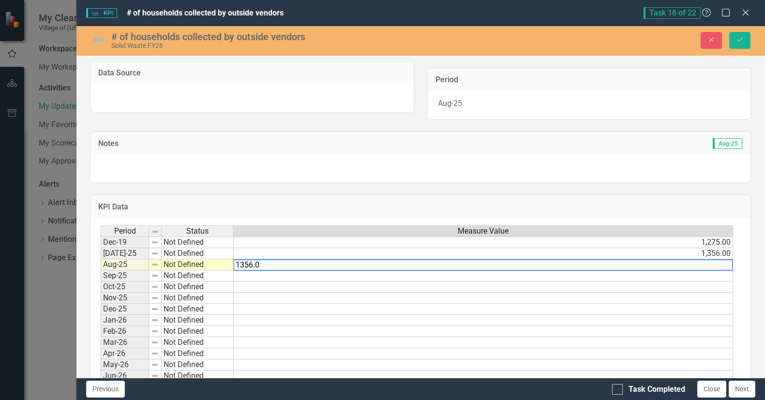
type textarea "1356.00"
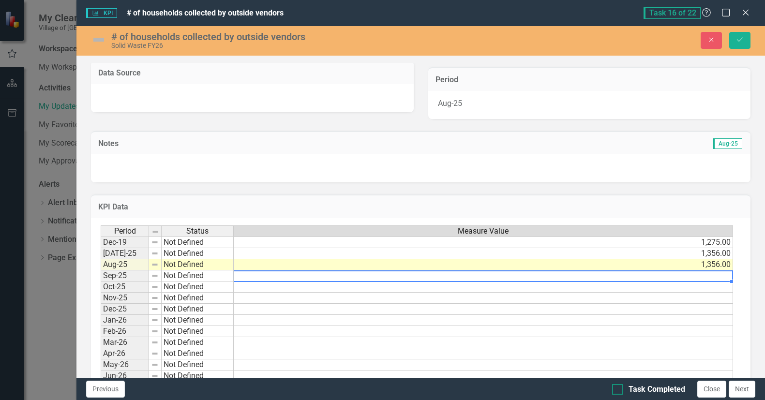
click at [617, 387] on input "Task Completed" at bounding box center [615, 387] width 6 height 6
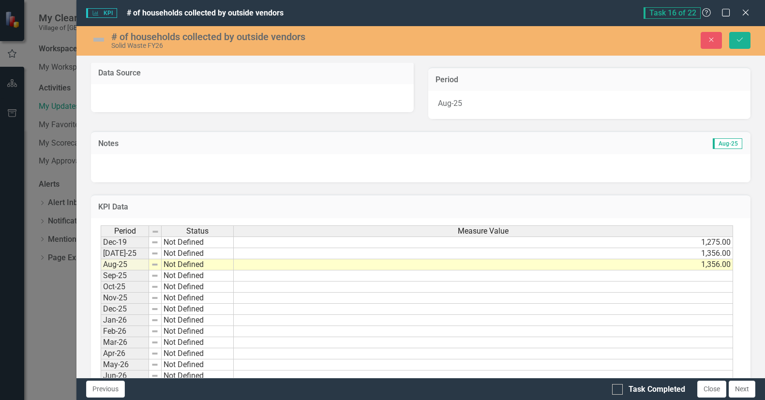
checkbox input "true"
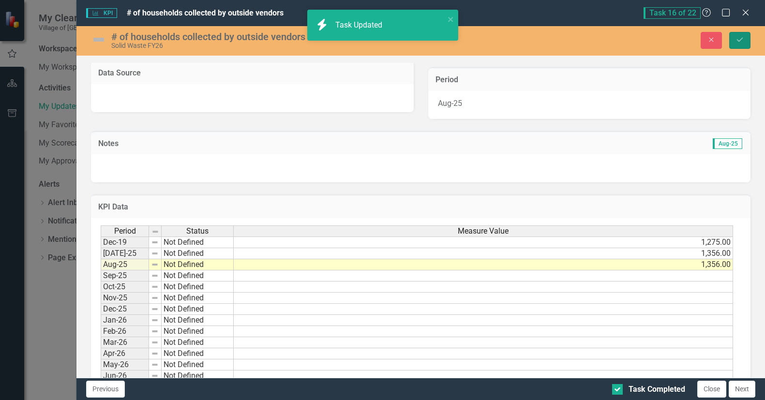
click at [738, 41] on icon "Save" at bounding box center [740, 39] width 9 height 7
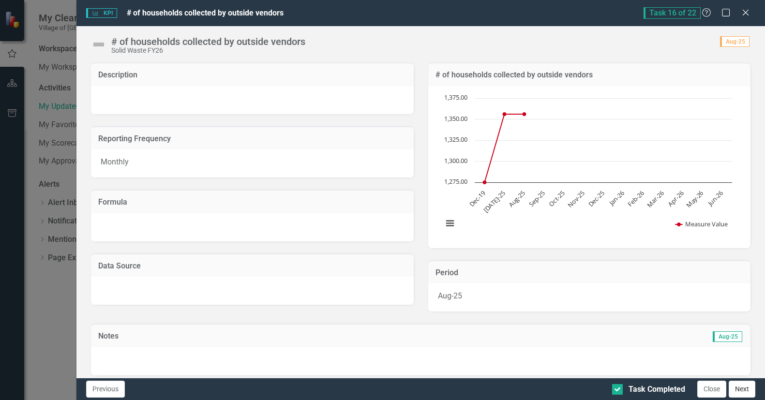
click at [741, 393] on button "Next" at bounding box center [742, 389] width 27 height 17
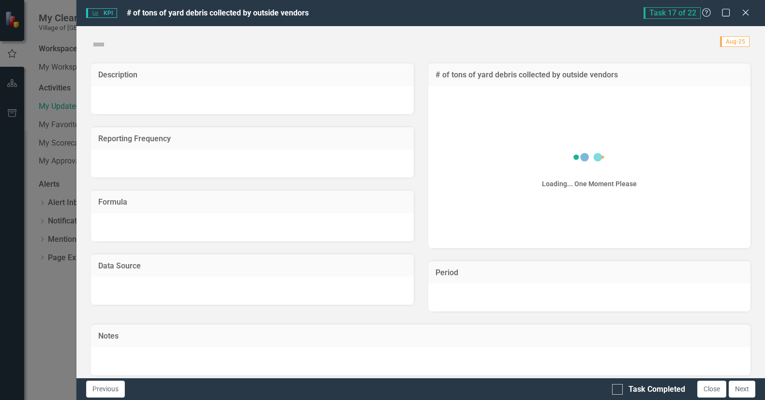
checkbox input "true"
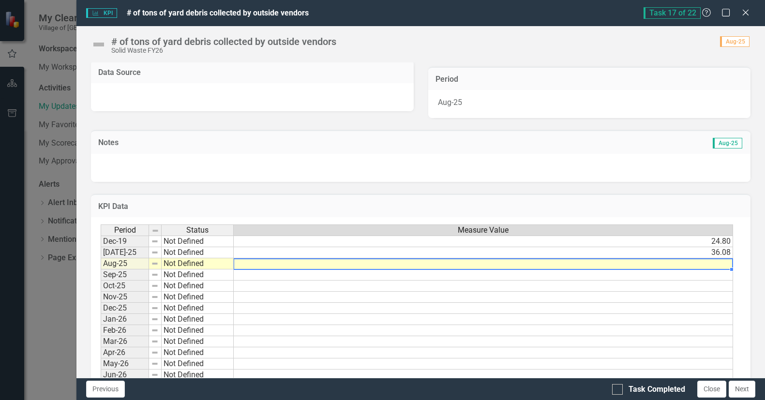
click at [577, 261] on td at bounding box center [484, 263] width 500 height 11
click at [698, 262] on td at bounding box center [484, 263] width 500 height 11
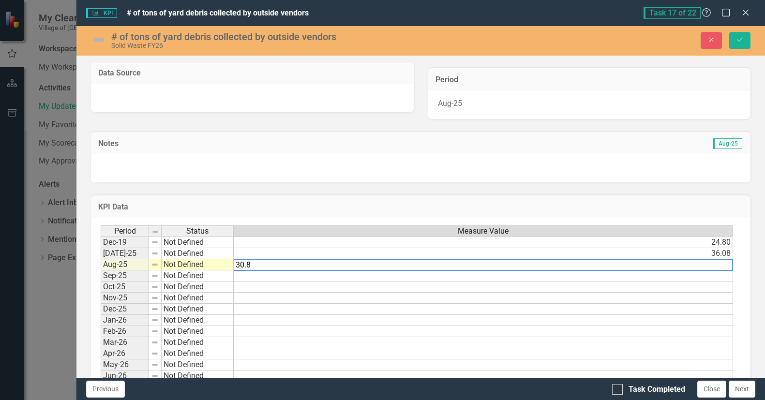
type textarea "30.86"
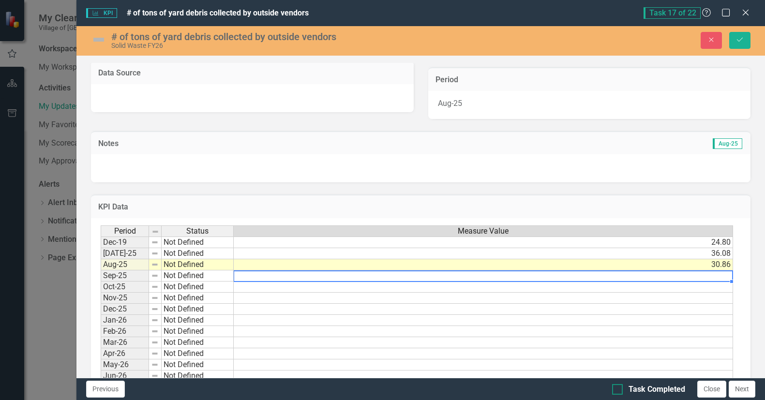
click at [616, 384] on input "Task Completed" at bounding box center [615, 387] width 6 height 6
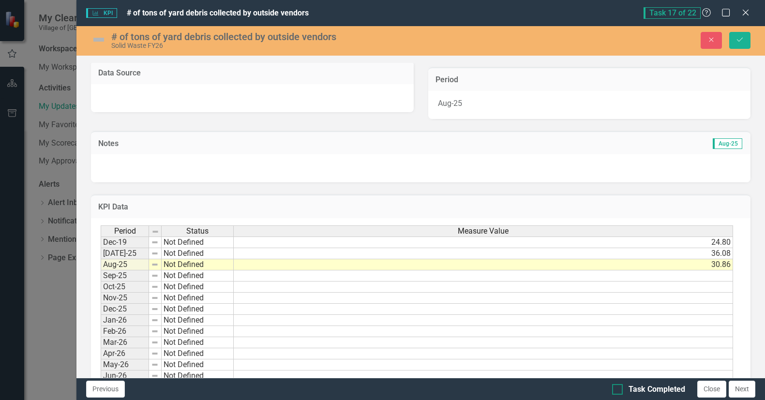
checkbox input "true"
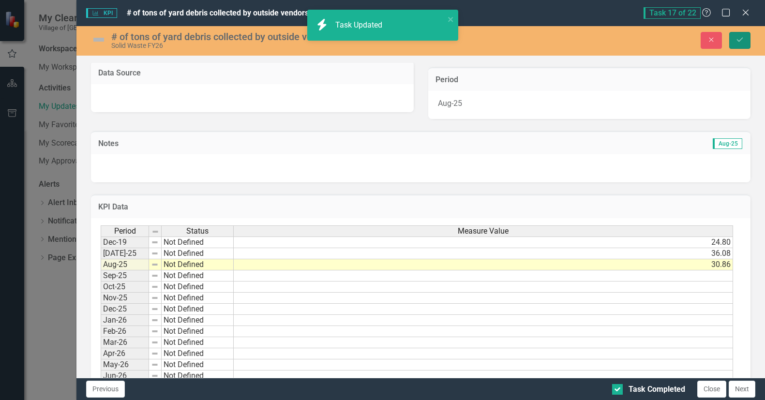
click at [736, 38] on button "Save" at bounding box center [739, 40] width 21 height 17
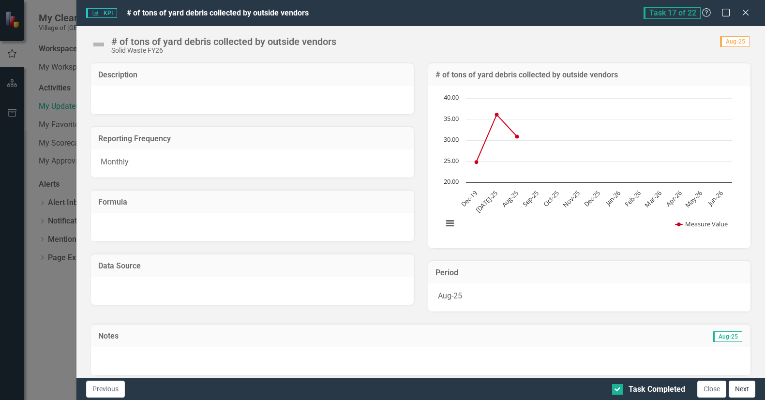
click at [751, 391] on button "Next" at bounding box center [742, 389] width 27 height 17
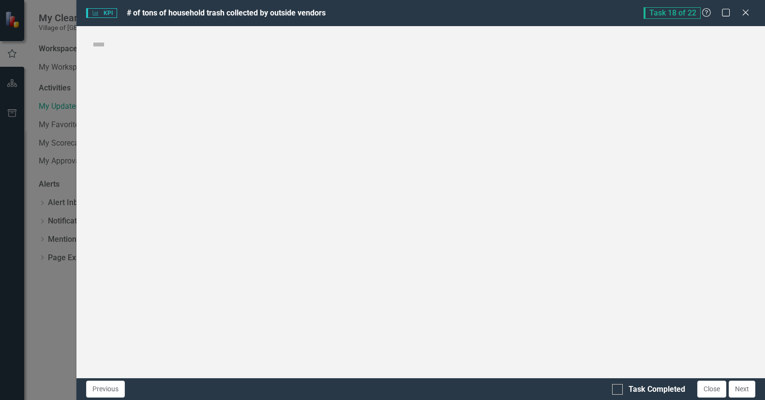
checkbox input "true"
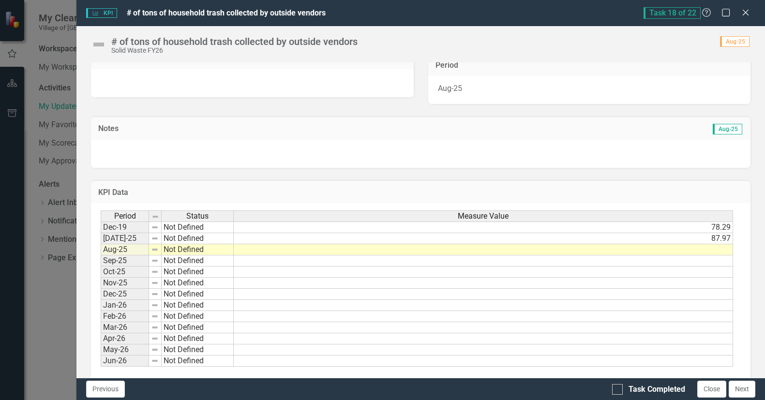
scroll to position [221, 0]
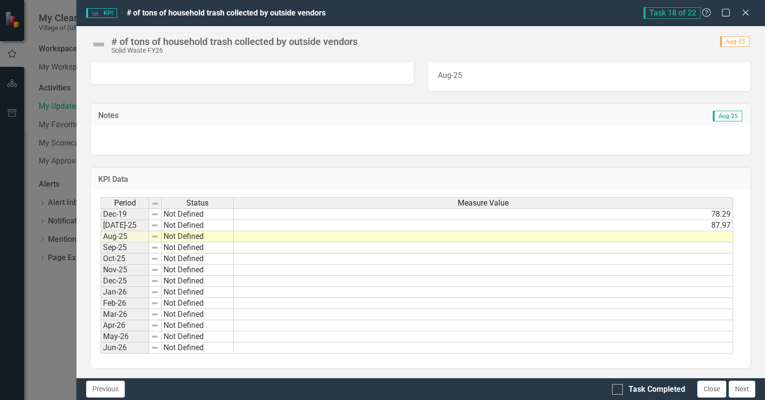
click at [718, 236] on td at bounding box center [484, 236] width 500 height 11
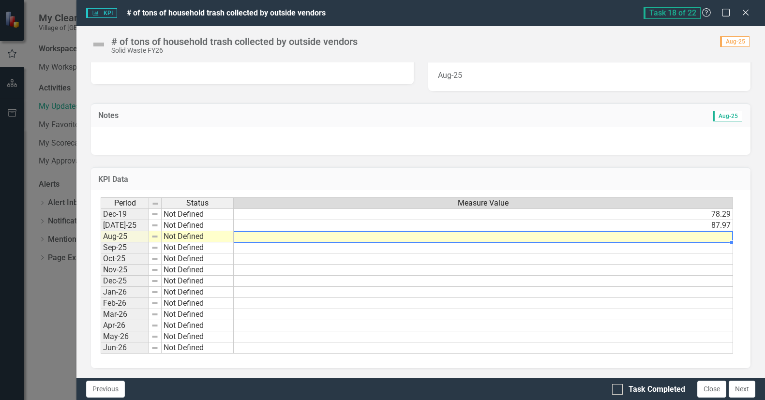
click at [712, 236] on td at bounding box center [484, 236] width 500 height 11
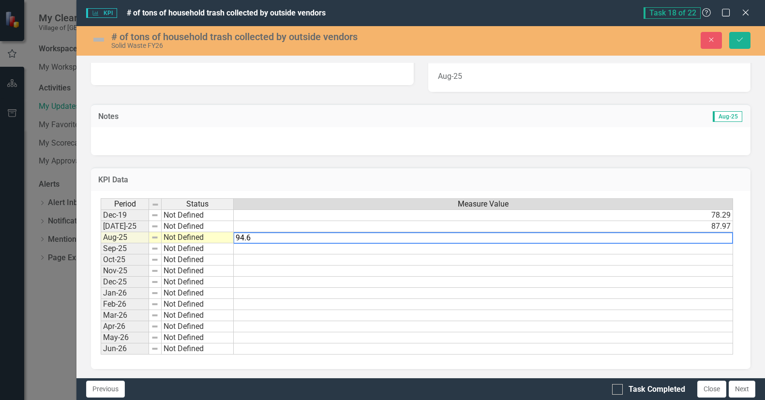
type textarea "94.65"
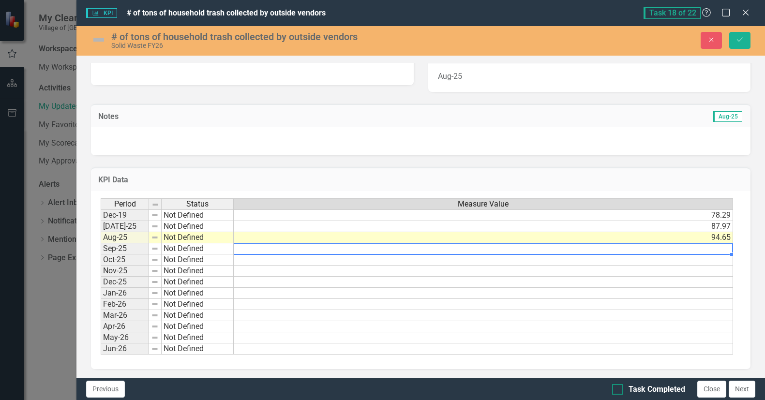
click at [615, 387] on input "Task Completed" at bounding box center [615, 387] width 6 height 6
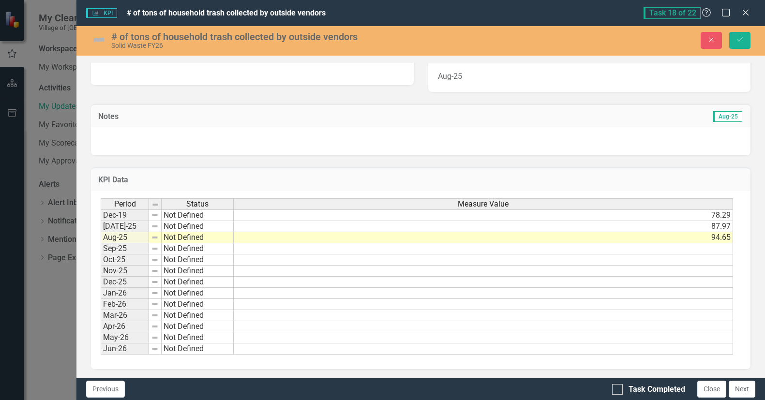
checkbox input "true"
click at [738, 39] on icon "Save" at bounding box center [740, 39] width 9 height 7
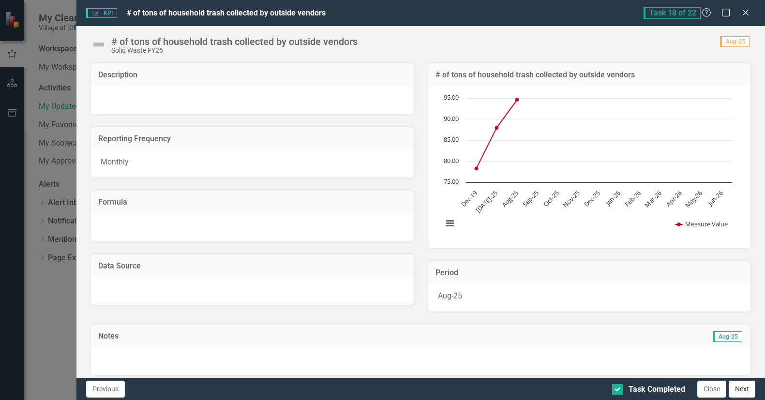
click at [743, 389] on button "Next" at bounding box center [742, 389] width 27 height 17
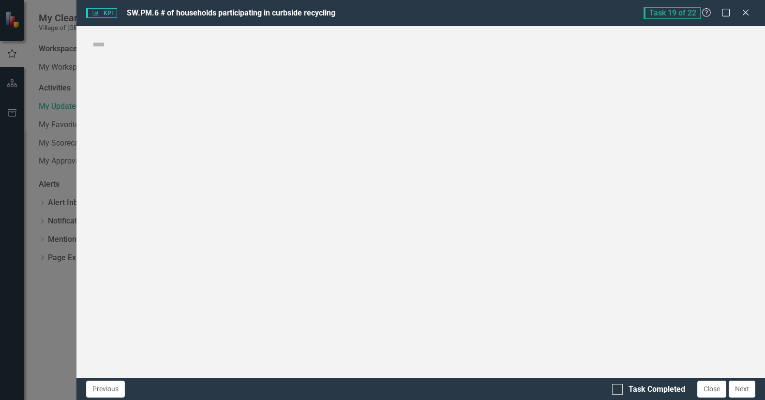
checkbox input "true"
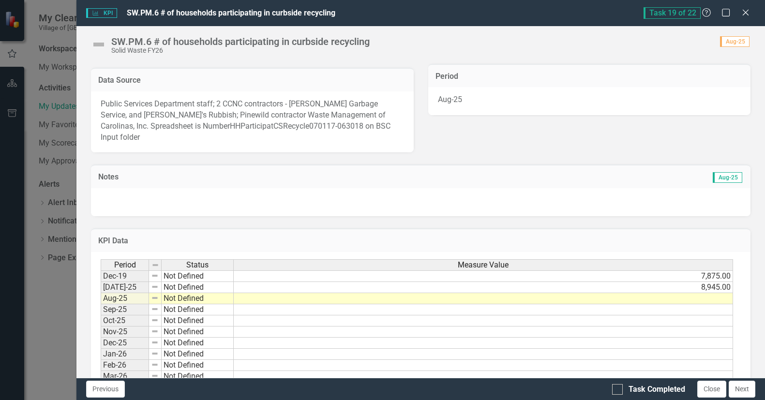
scroll to position [247, 0]
